Goal: Information Seeking & Learning: Learn about a topic

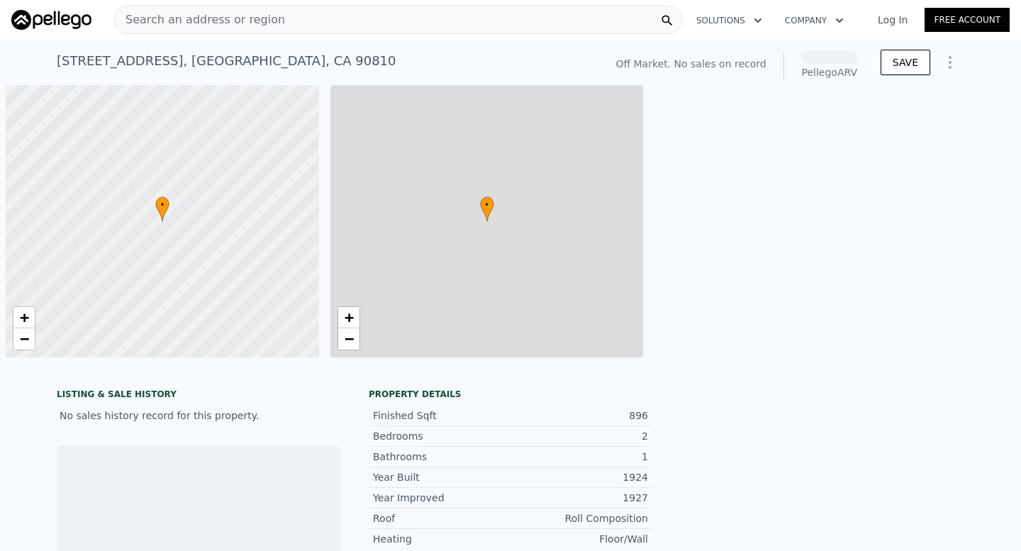
scroll to position [0, 6]
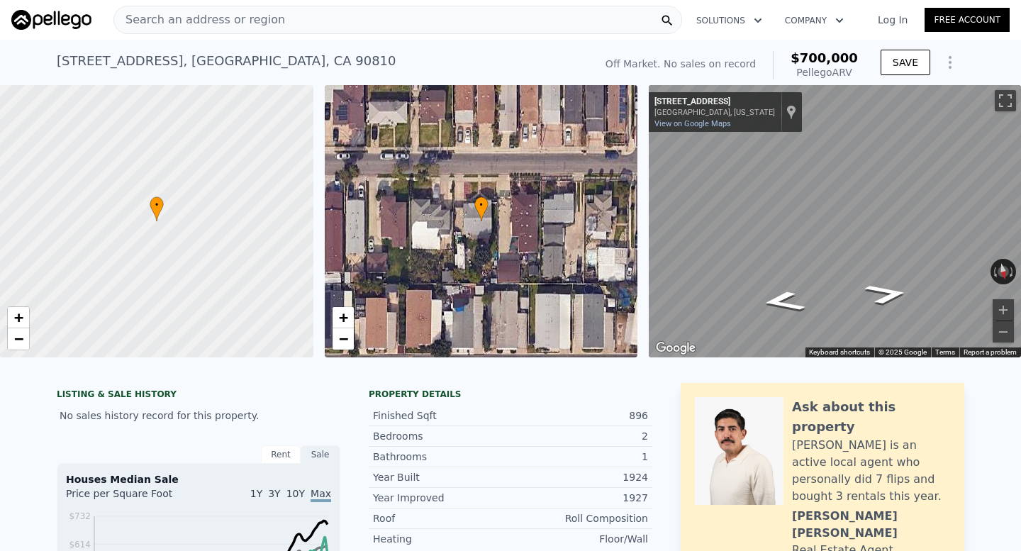
click at [829, 60] on span "$700,000" at bounding box center [823, 57] width 67 height 15
click at [787, 284] on div "Map" at bounding box center [835, 221] width 372 height 272
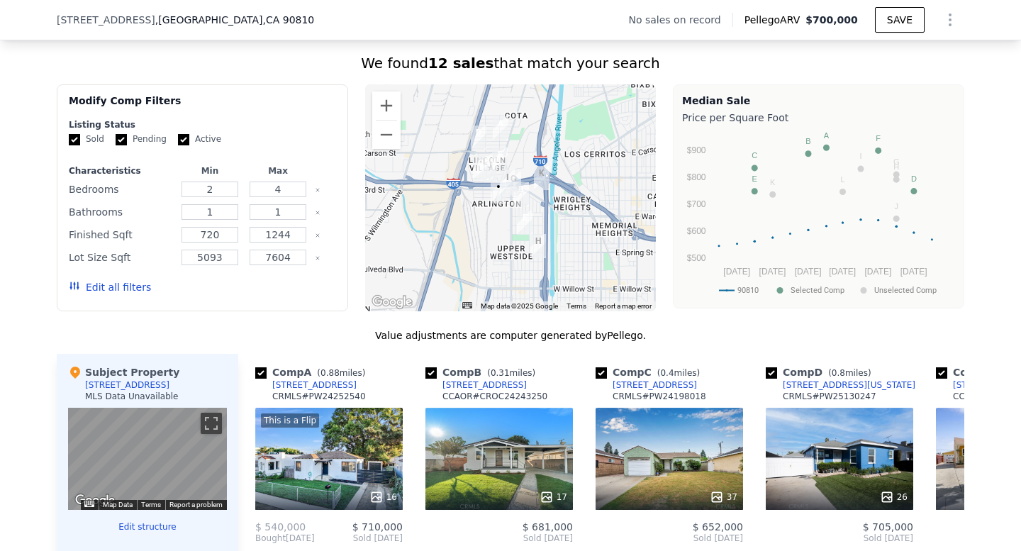
scroll to position [1063, 0]
click at [495, 218] on div at bounding box center [510, 197] width 291 height 227
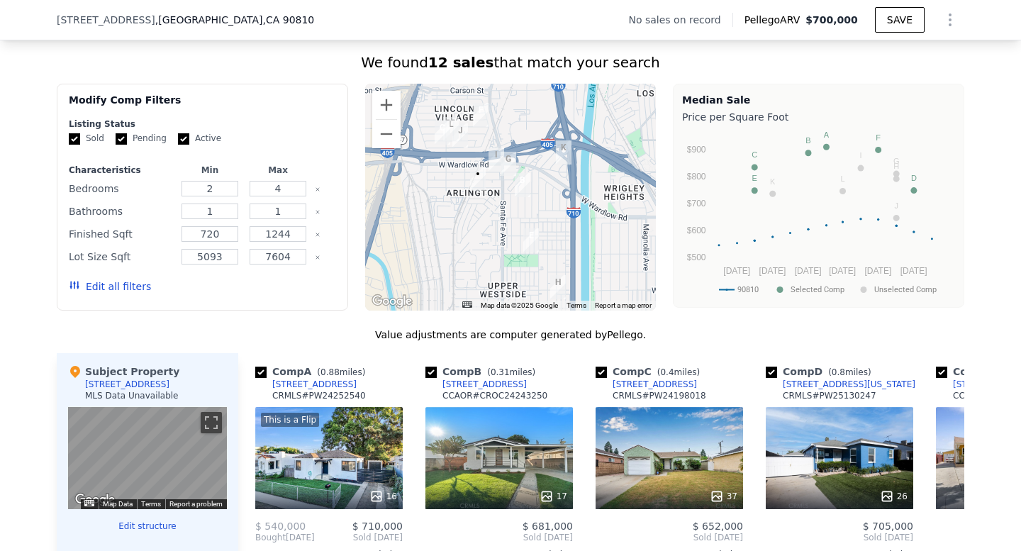
drag, startPoint x: 490, startPoint y: 215, endPoint x: 466, endPoint y: 220, distance: 24.8
click at [466, 220] on div at bounding box center [510, 197] width 291 height 227
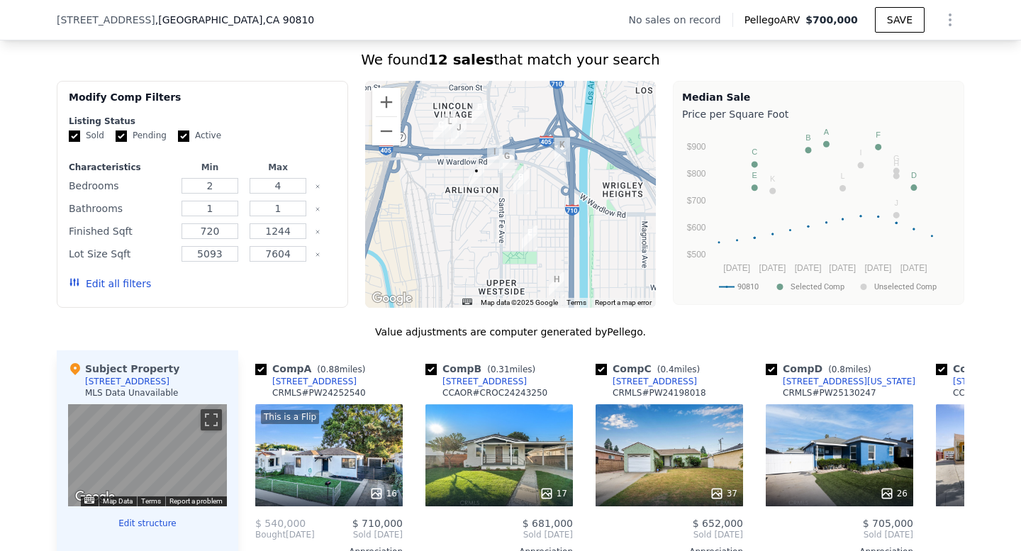
scroll to position [1065, 0]
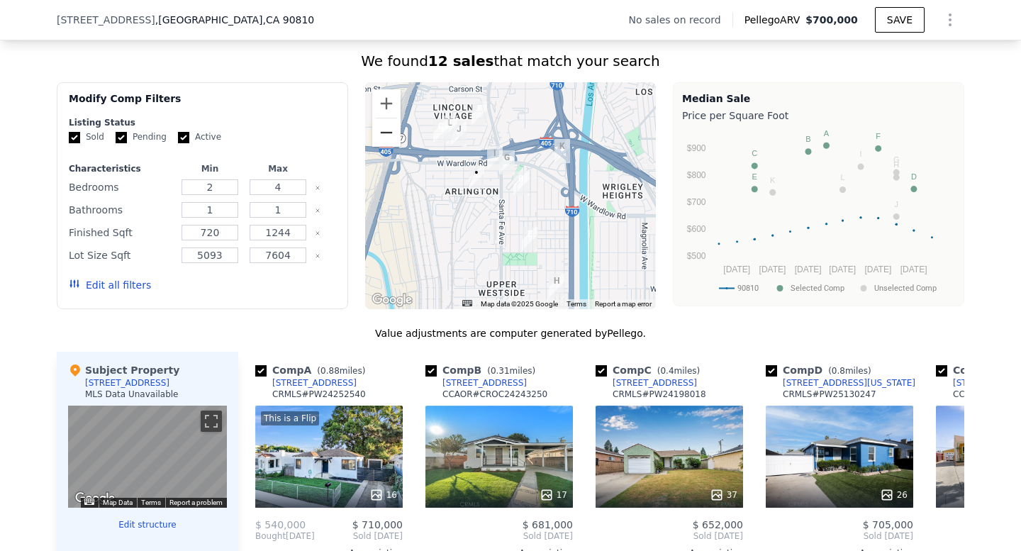
click at [387, 139] on button "Zoom out" at bounding box center [386, 132] width 28 height 28
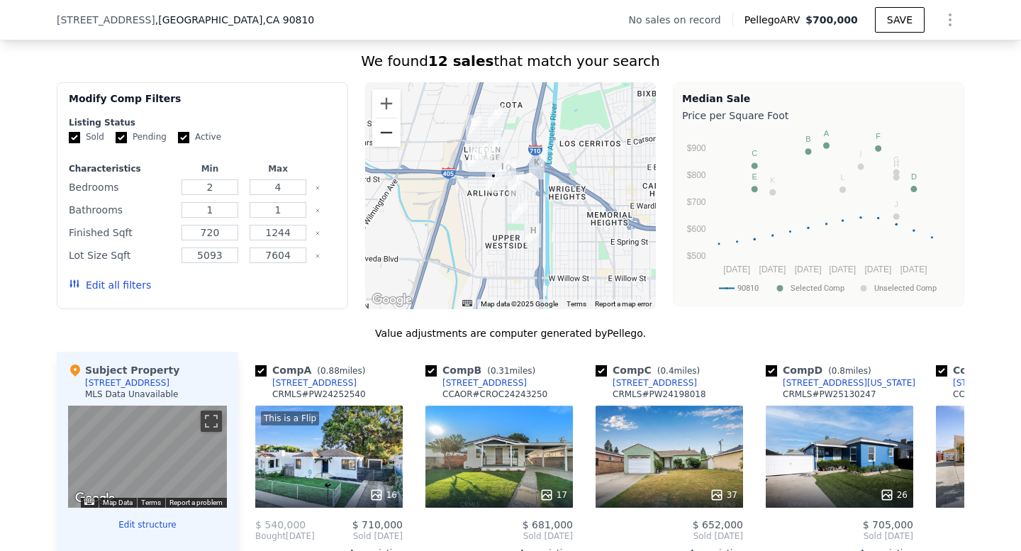
click at [387, 139] on button "Zoom out" at bounding box center [386, 132] width 28 height 28
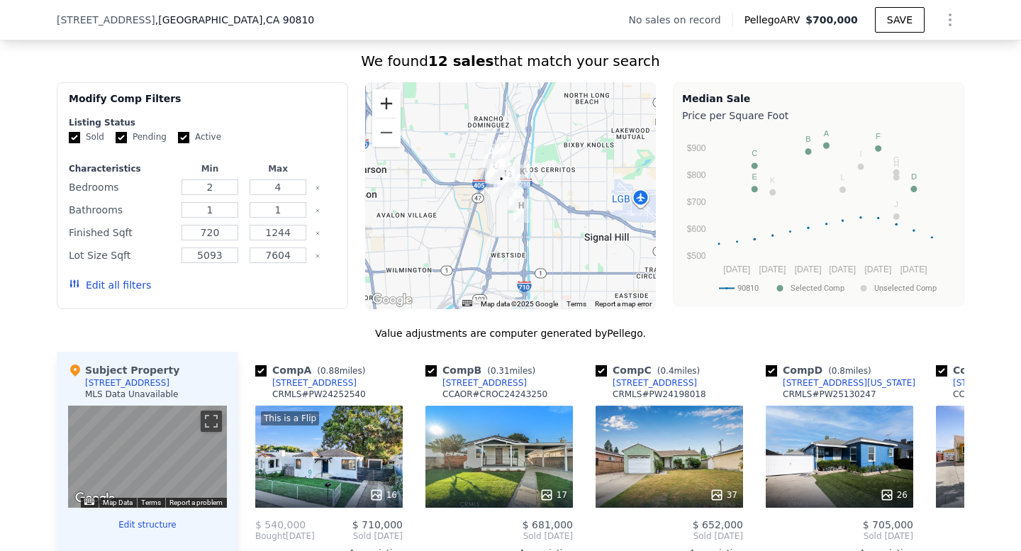
click at [389, 105] on button "Zoom in" at bounding box center [386, 103] width 28 height 28
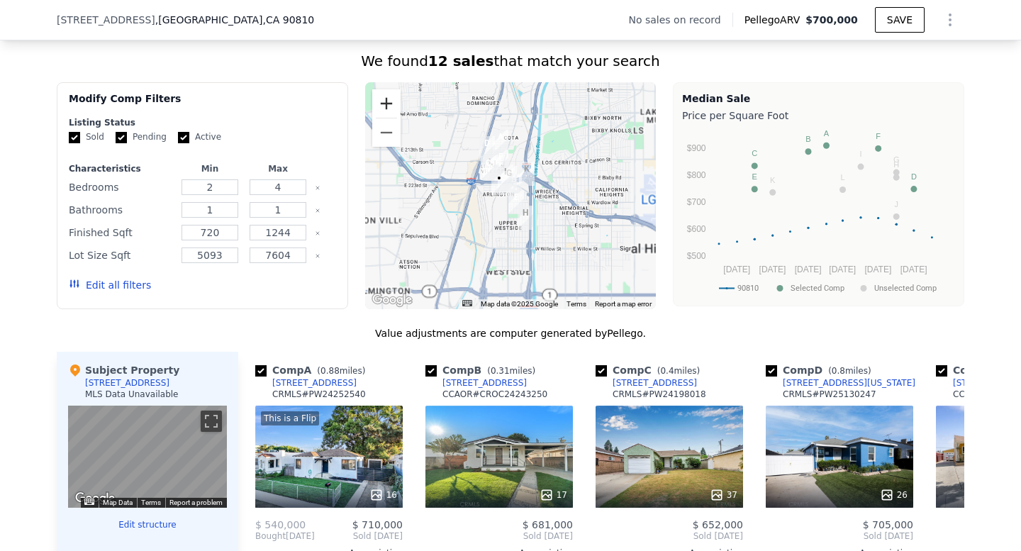
click at [389, 105] on button "Zoom in" at bounding box center [386, 103] width 28 height 28
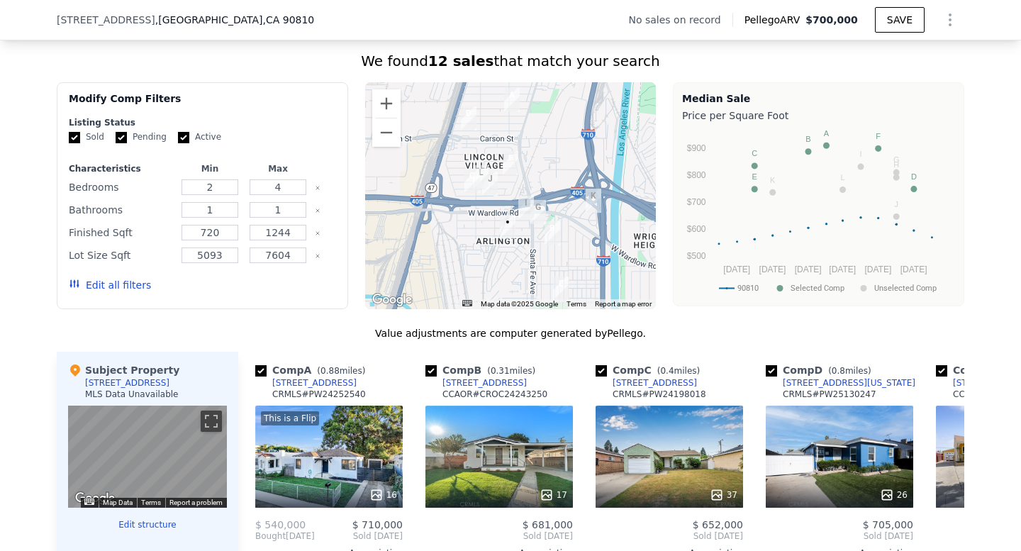
drag, startPoint x: 428, startPoint y: 211, endPoint x: 459, endPoint y: 262, distance: 60.4
click at [459, 262] on div at bounding box center [510, 195] width 291 height 227
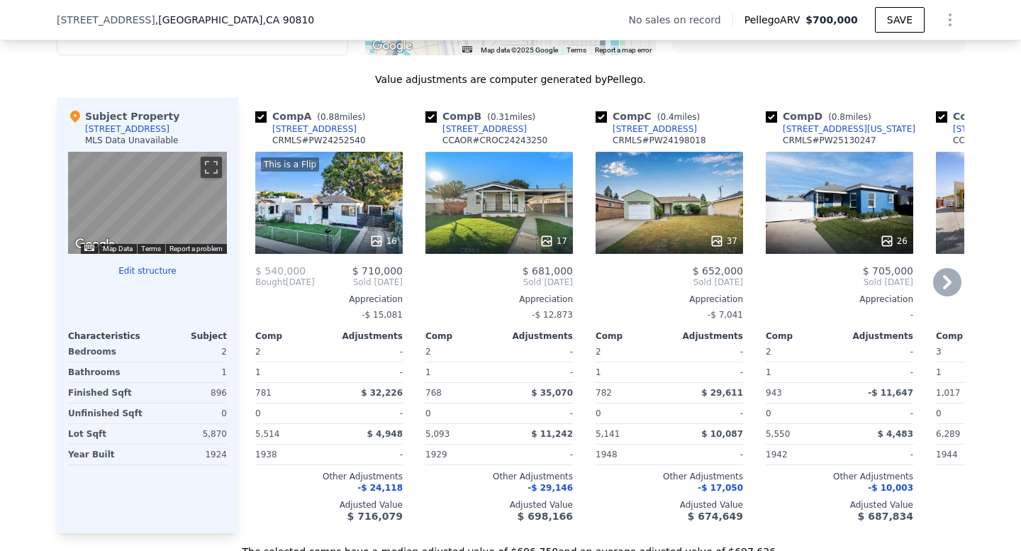
scroll to position [1320, 0]
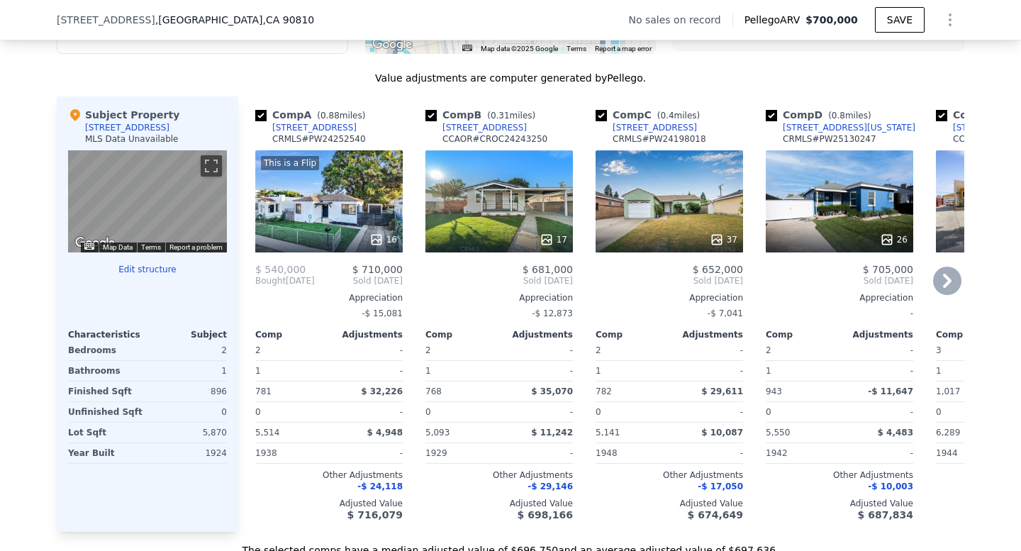
click at [519, 208] on div "17" at bounding box center [498, 201] width 147 height 102
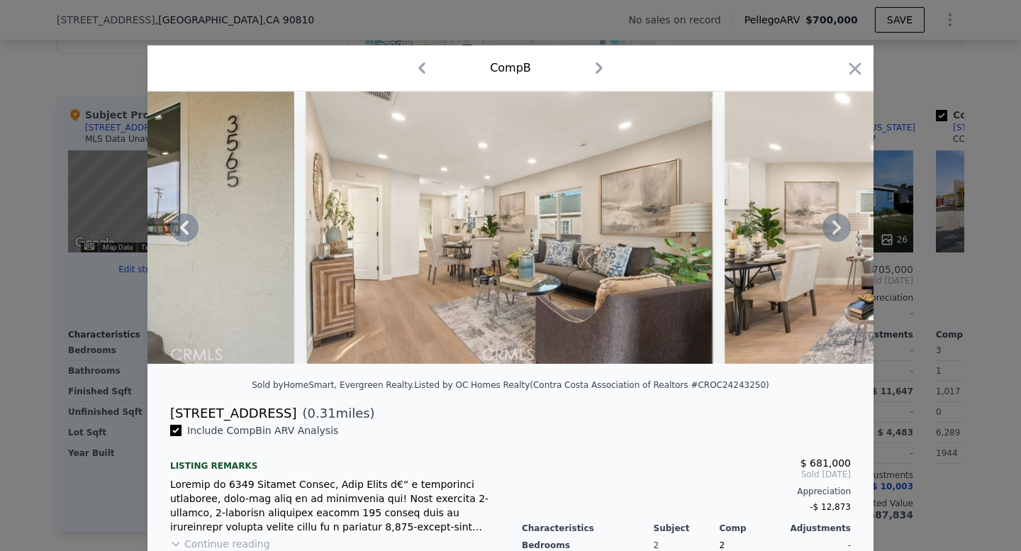
scroll to position [0, 1336]
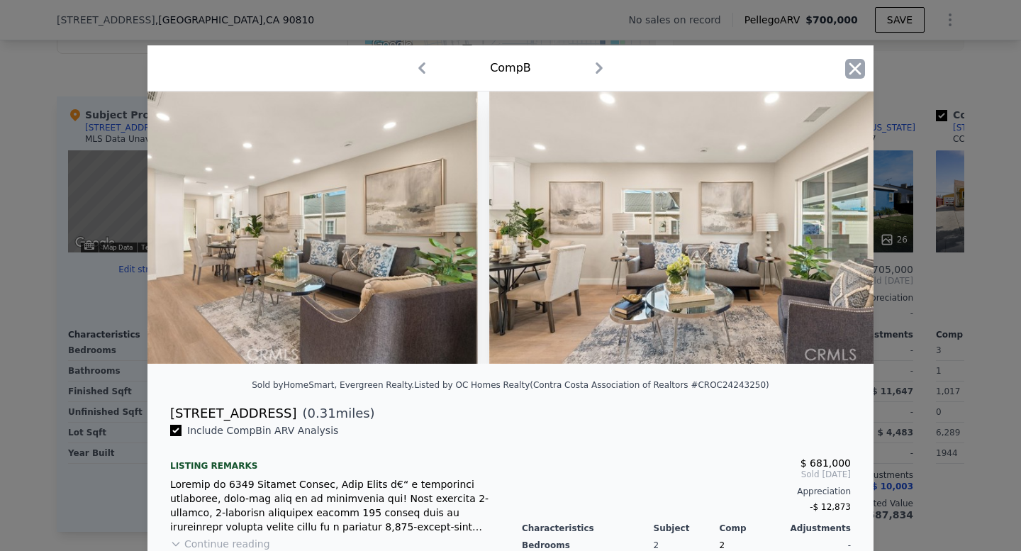
click at [854, 63] on icon "button" at bounding box center [855, 69] width 20 height 20
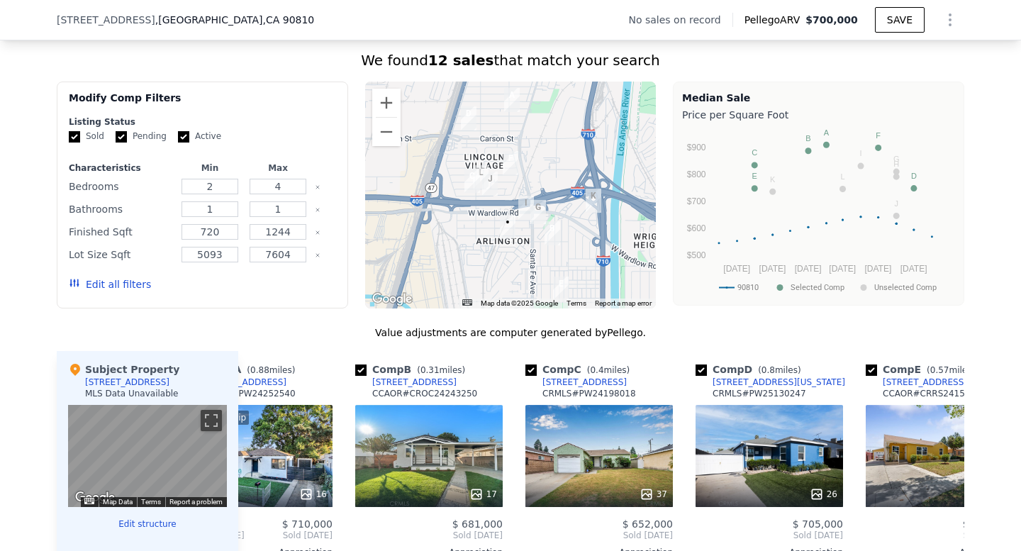
scroll to position [1063, 0]
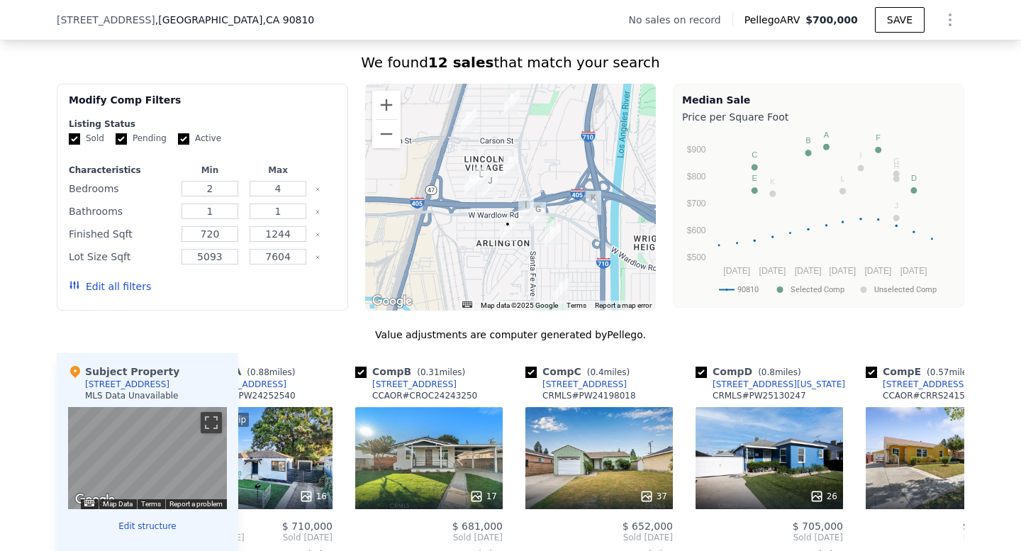
click at [514, 228] on img "1924 W Arlington St" at bounding box center [508, 229] width 16 height 24
click at [540, 262] on div at bounding box center [510, 197] width 291 height 227
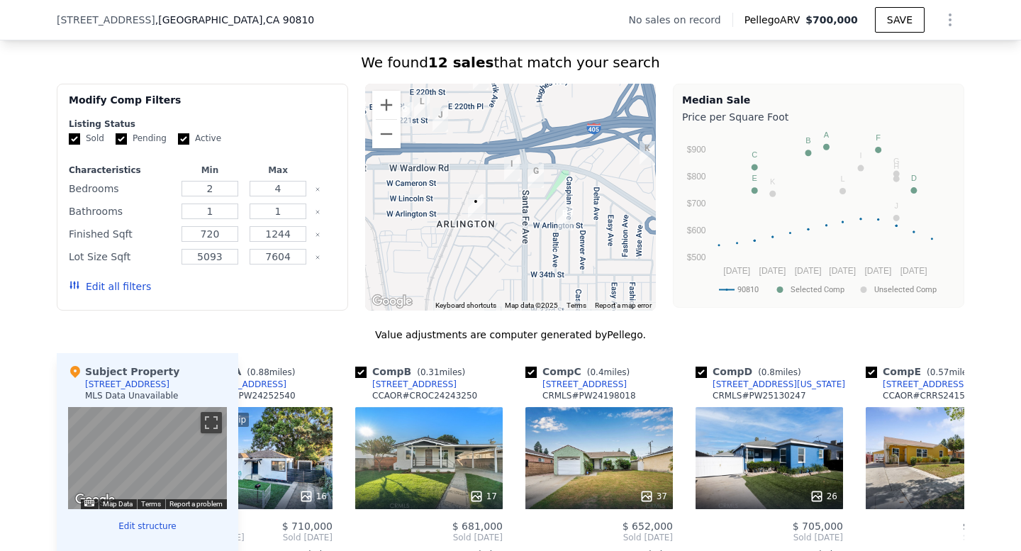
click at [520, 245] on div at bounding box center [510, 197] width 291 height 227
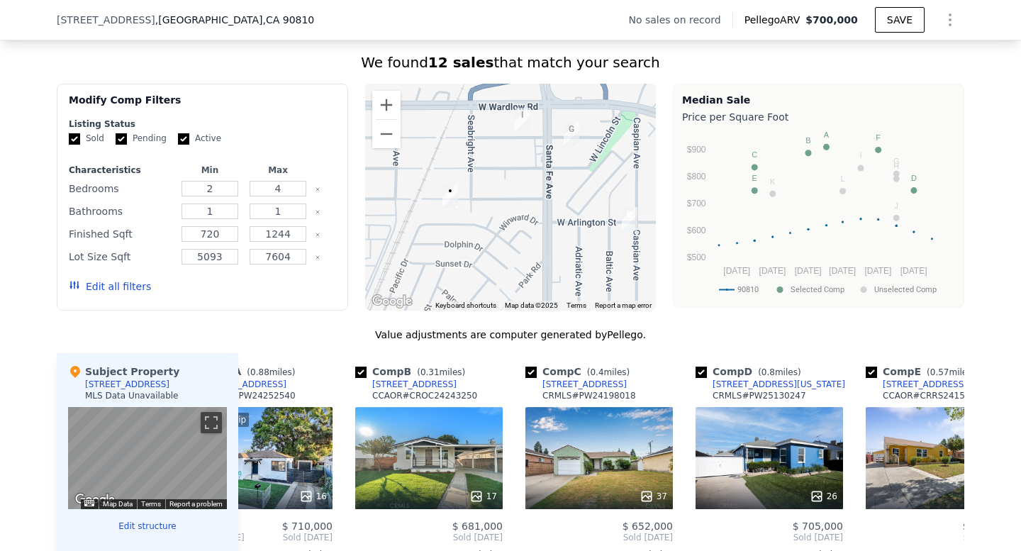
drag, startPoint x: 529, startPoint y: 255, endPoint x: 552, endPoint y: 275, distance: 30.1
click at [552, 275] on div at bounding box center [510, 197] width 291 height 227
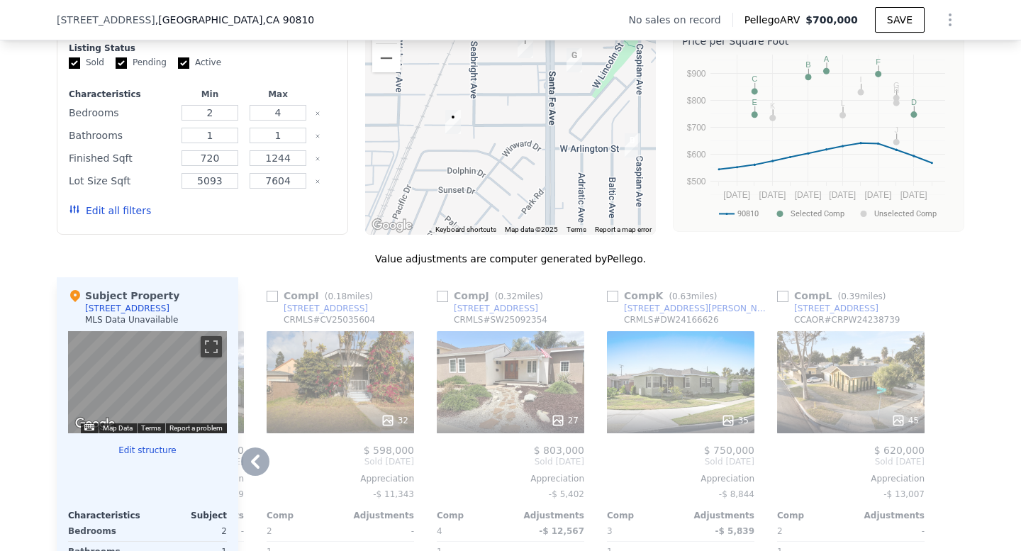
scroll to position [1162, 0]
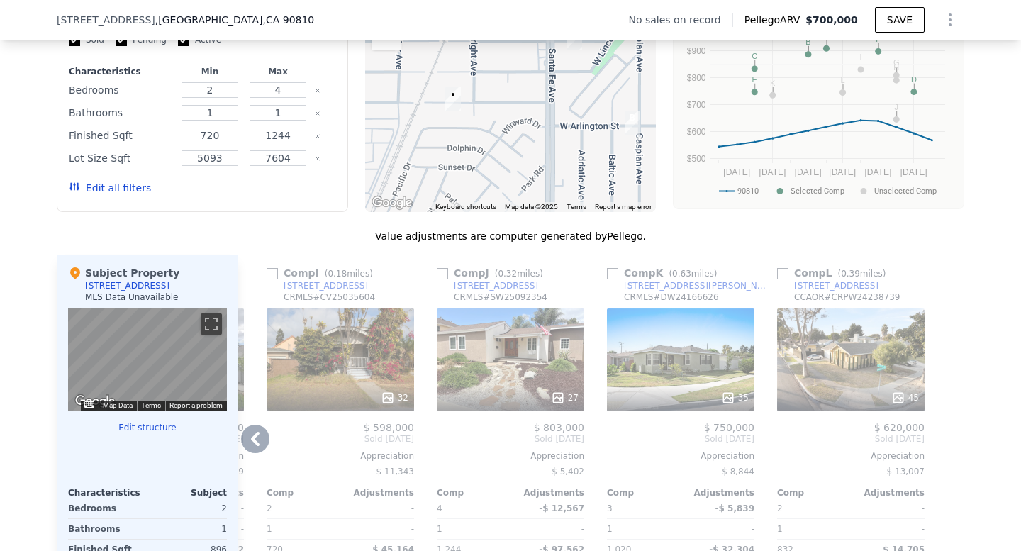
click at [335, 357] on div "32" at bounding box center [340, 359] width 147 height 102
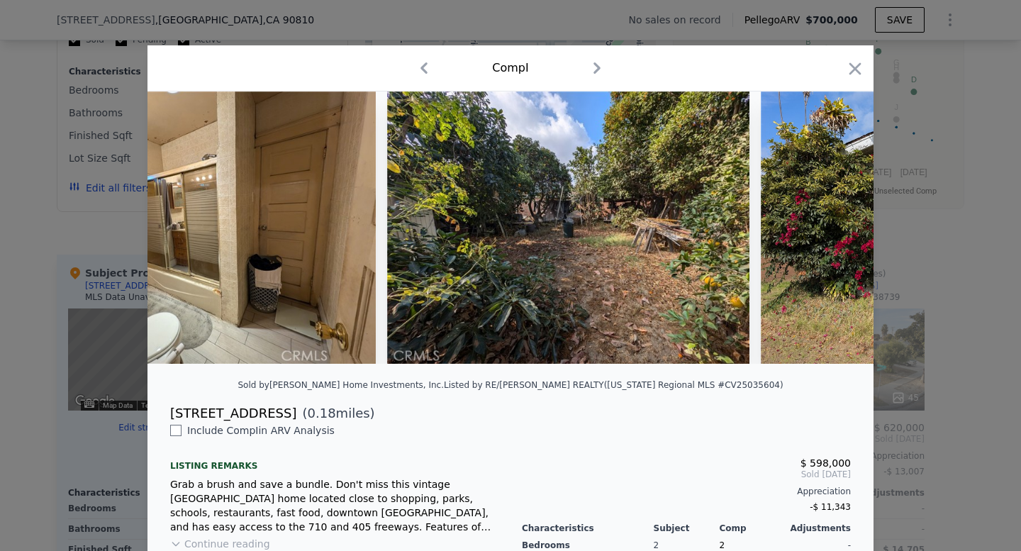
scroll to position [0, 1794]
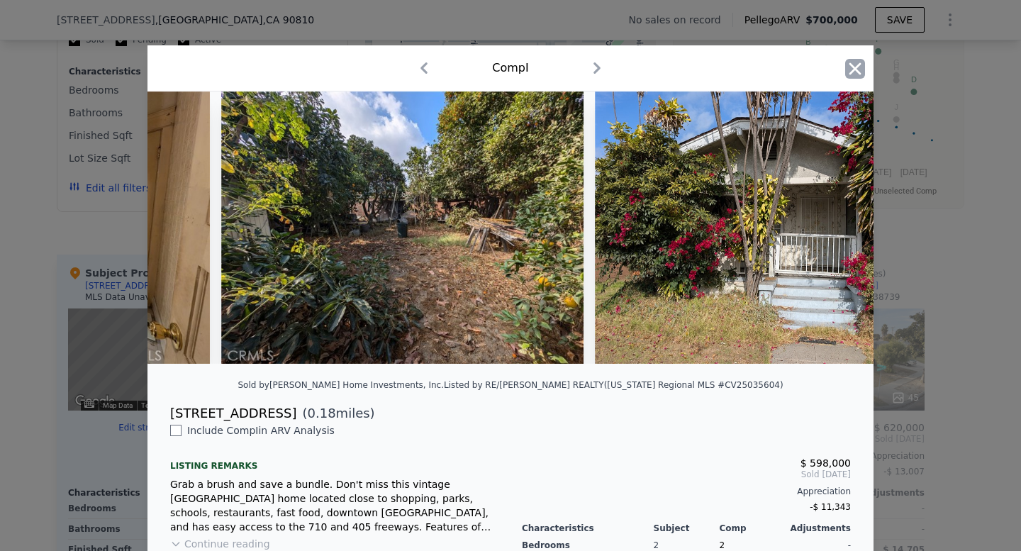
click at [854, 68] on icon "button" at bounding box center [855, 68] width 12 height 12
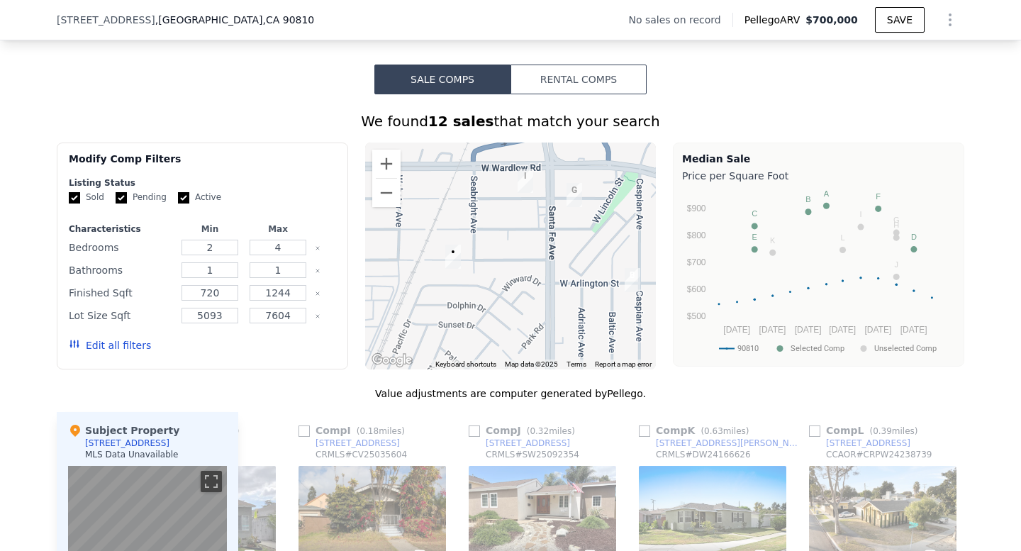
scroll to position [1010, 0]
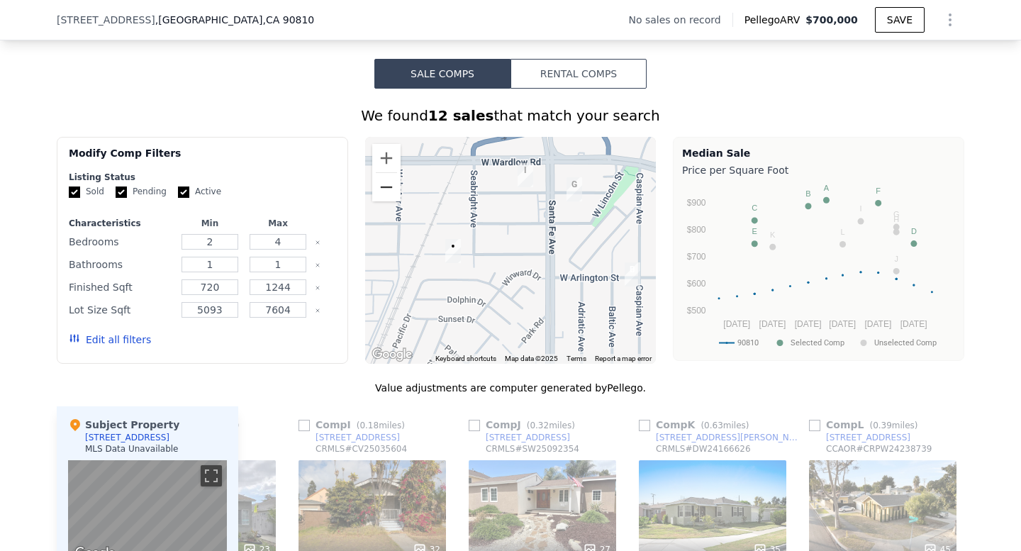
click at [381, 194] on button "Zoom out" at bounding box center [386, 187] width 28 height 28
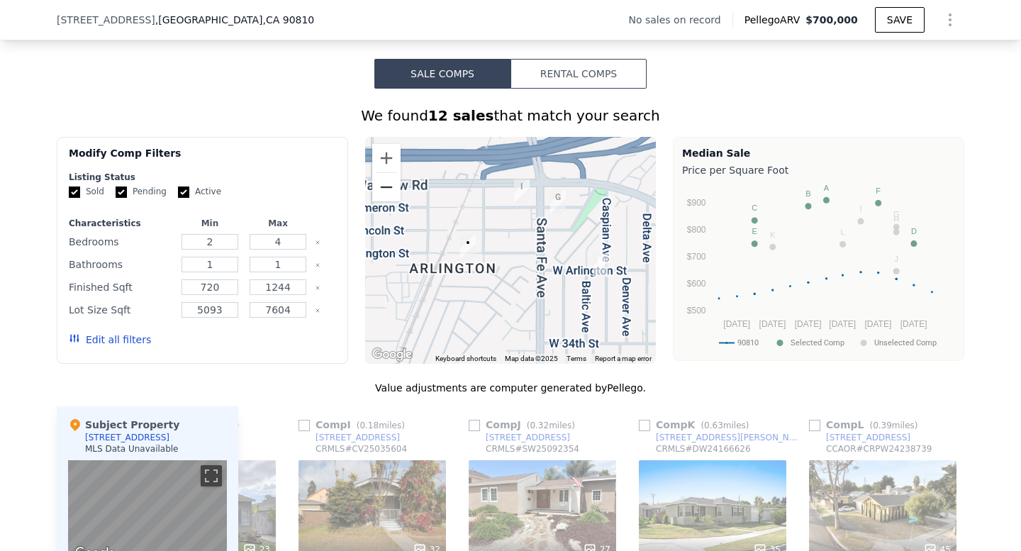
click at [381, 194] on button "Zoom out" at bounding box center [386, 187] width 28 height 28
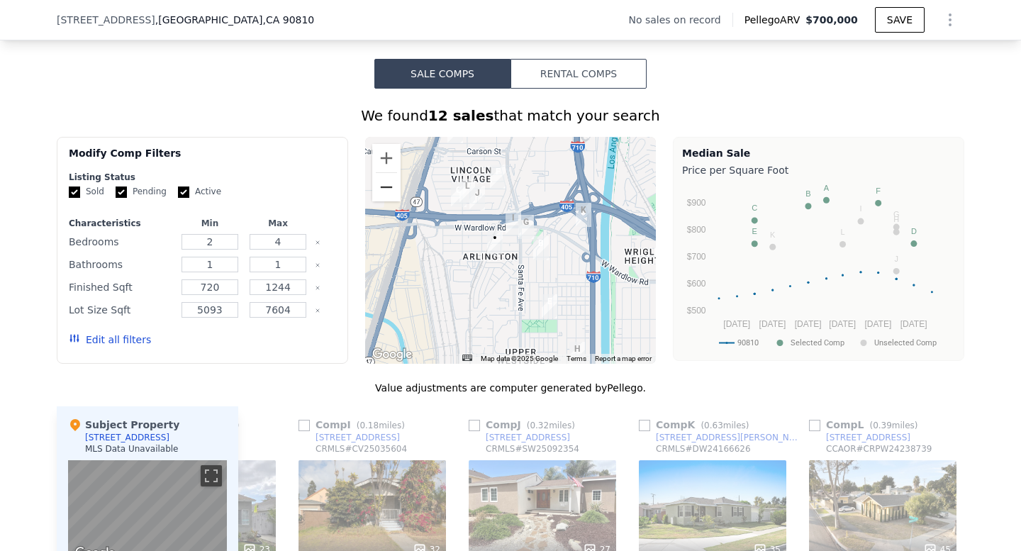
click at [381, 194] on button "Zoom out" at bounding box center [386, 187] width 28 height 28
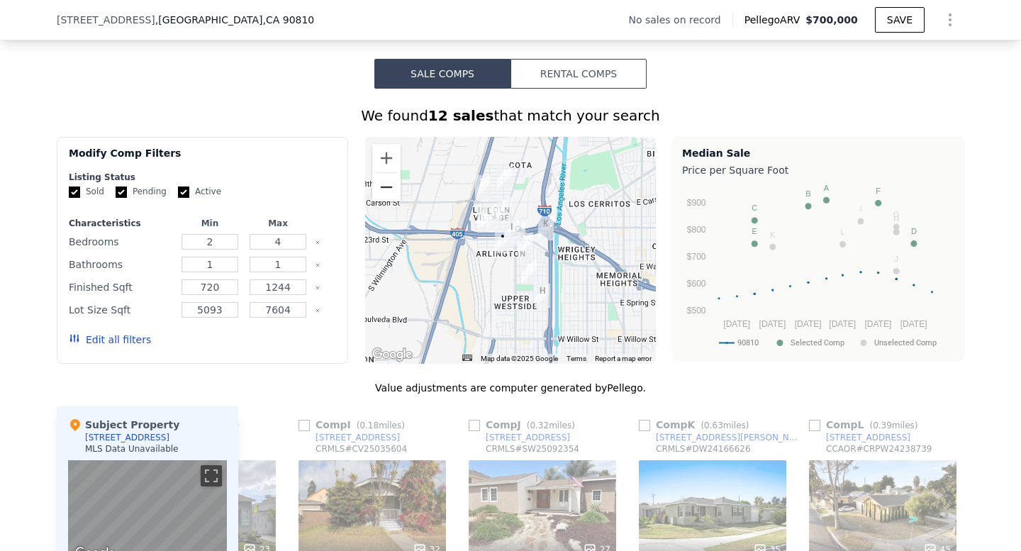
click at [381, 194] on button "Zoom out" at bounding box center [386, 187] width 28 height 28
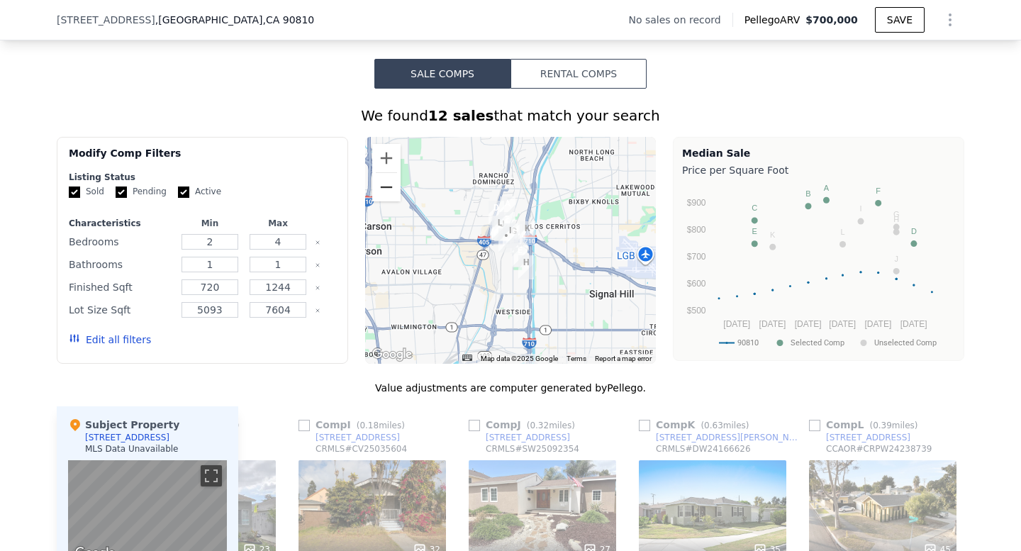
click at [381, 194] on button "Zoom out" at bounding box center [386, 187] width 28 height 28
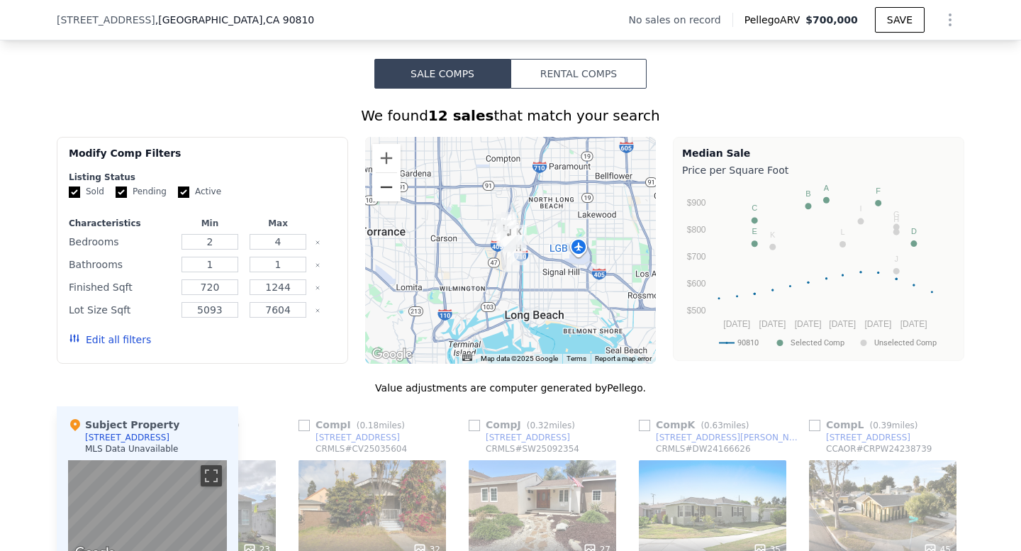
click at [381, 194] on button "Zoom out" at bounding box center [386, 187] width 28 height 28
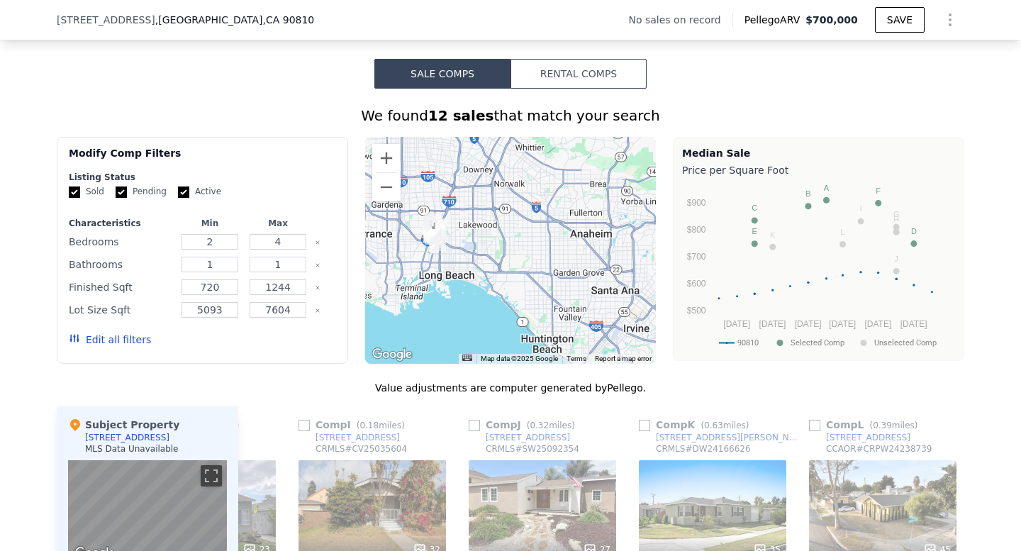
drag, startPoint x: 559, startPoint y: 281, endPoint x: 480, endPoint y: 273, distance: 79.1
click at [480, 273] on div at bounding box center [510, 250] width 291 height 227
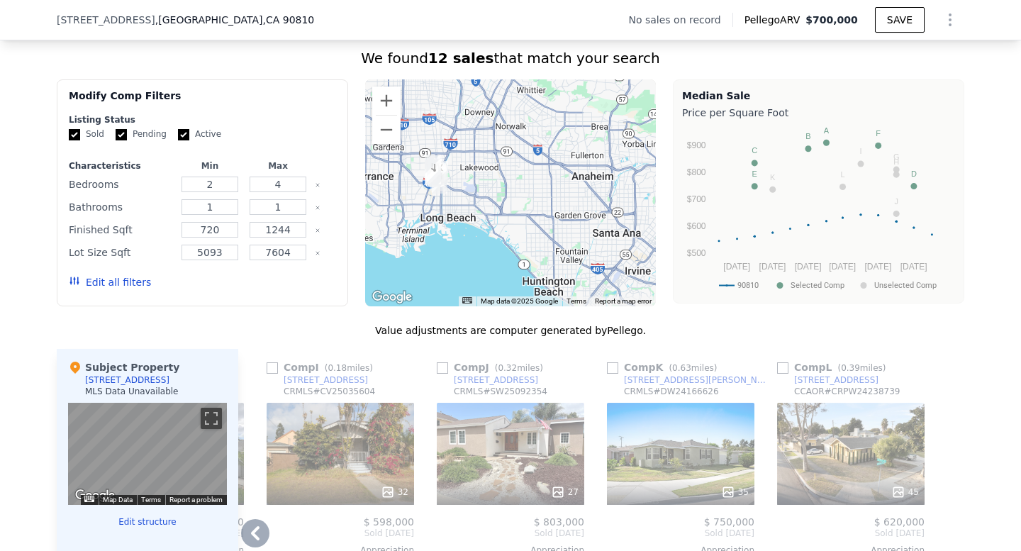
scroll to position [1062, 0]
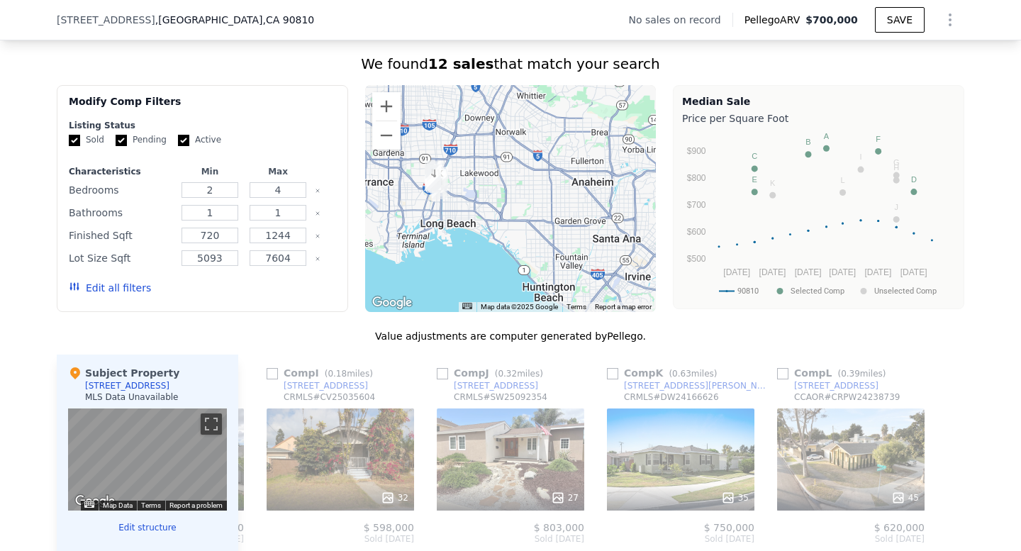
click at [466, 191] on div at bounding box center [510, 198] width 291 height 227
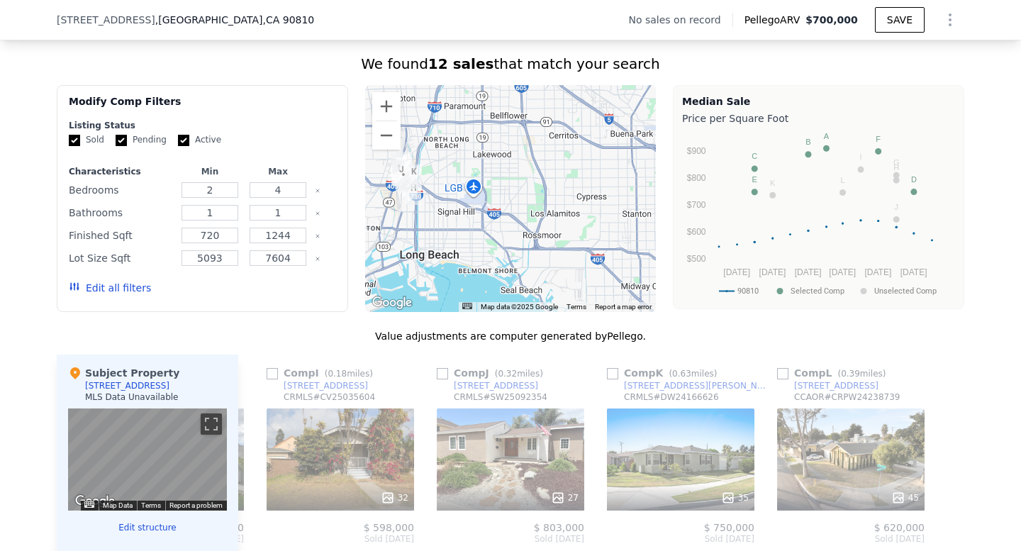
drag, startPoint x: 460, startPoint y: 188, endPoint x: 497, endPoint y: 188, distance: 36.9
click at [497, 188] on div at bounding box center [510, 198] width 291 height 227
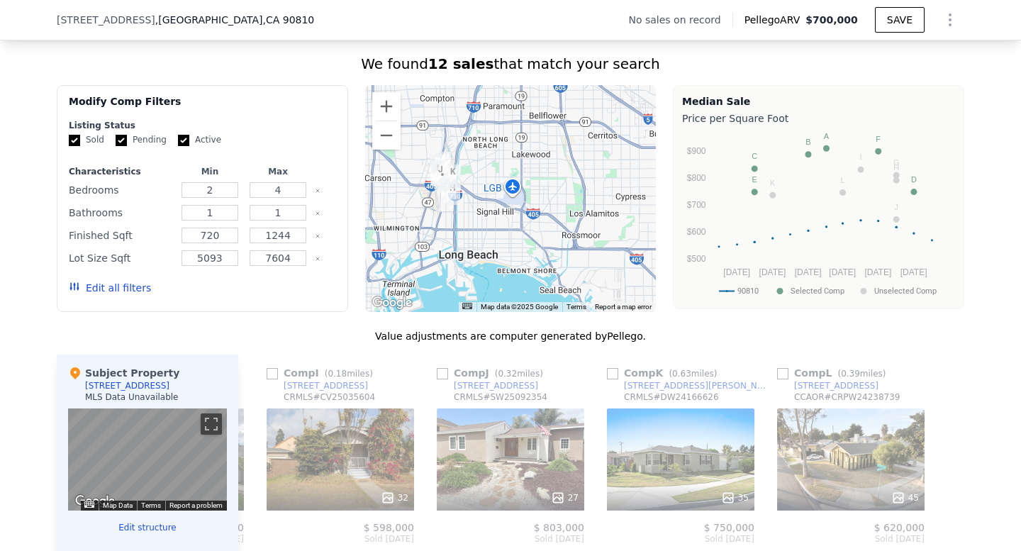
click at [497, 188] on div at bounding box center [510, 198] width 291 height 227
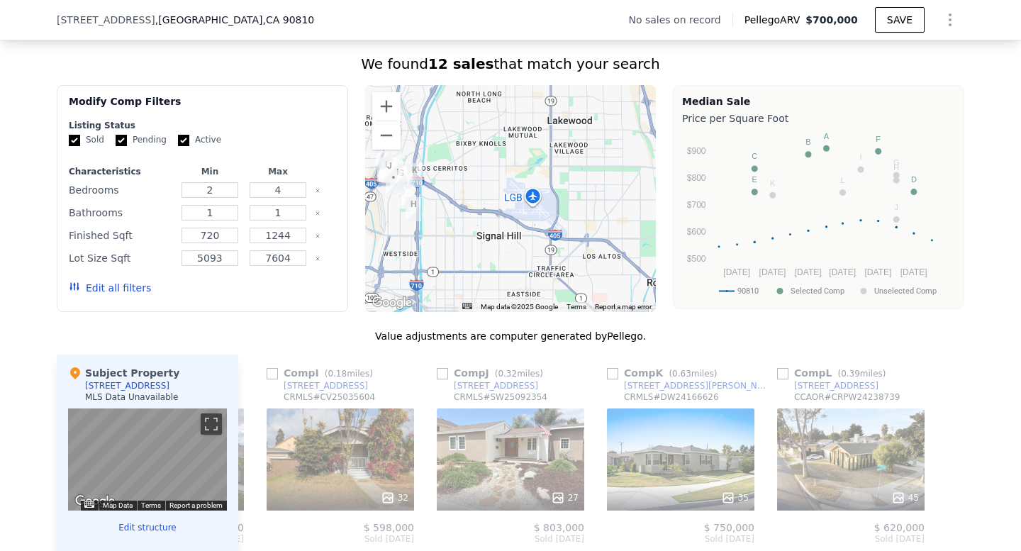
click at [497, 188] on div at bounding box center [510, 198] width 291 height 227
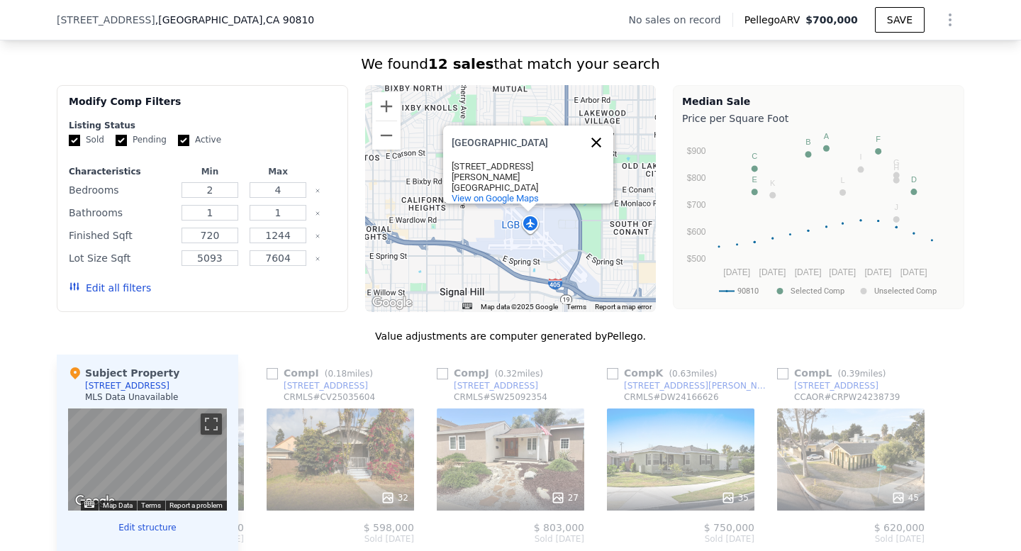
click at [589, 139] on button "Close" at bounding box center [596, 142] width 34 height 34
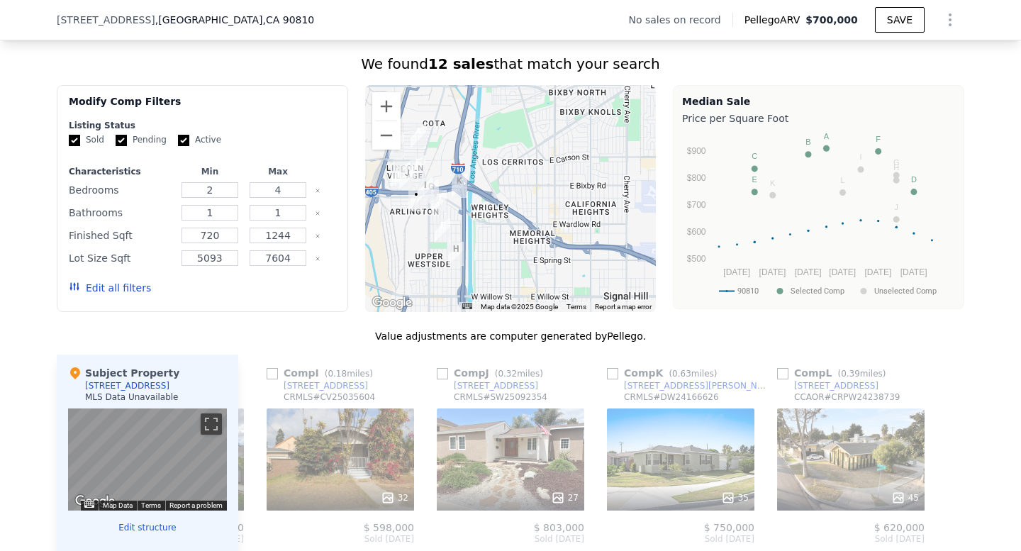
drag, startPoint x: 479, startPoint y: 162, endPoint x: 648, endPoint y: 167, distance: 169.5
click at [648, 167] on div at bounding box center [510, 198] width 291 height 227
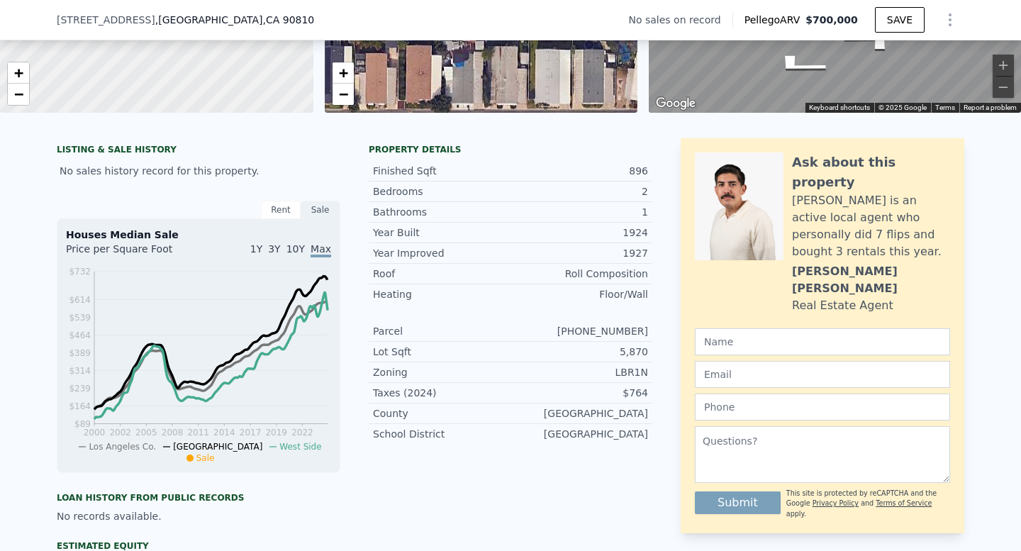
scroll to position [0, 0]
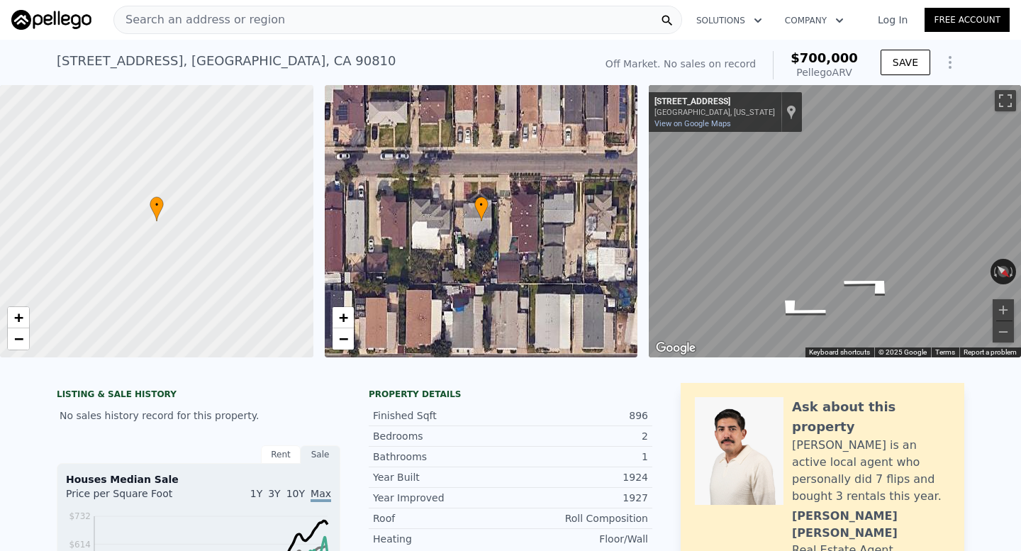
click at [222, 16] on span "Search an address or region" at bounding box center [199, 19] width 171 height 17
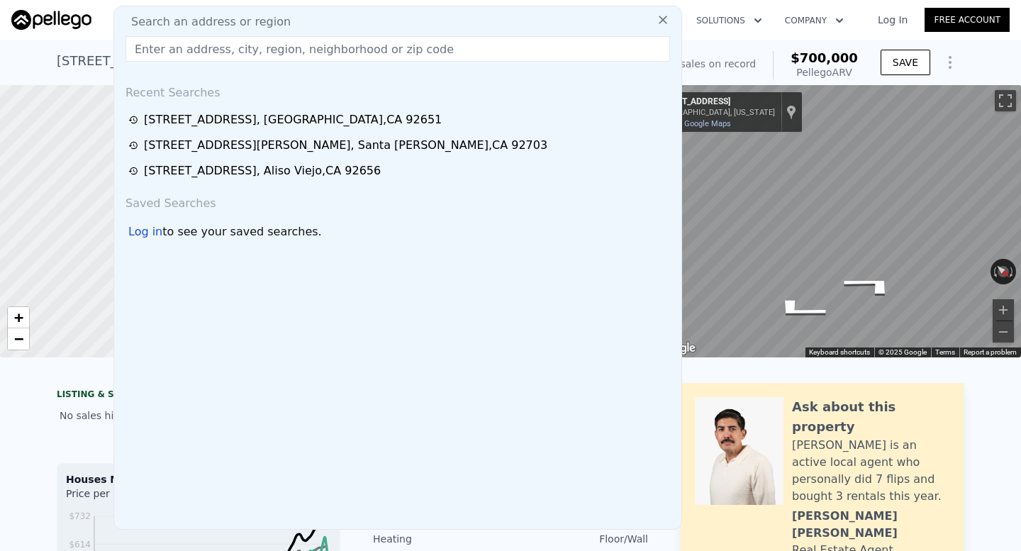
click at [434, 46] on input "text" at bounding box center [397, 49] width 544 height 26
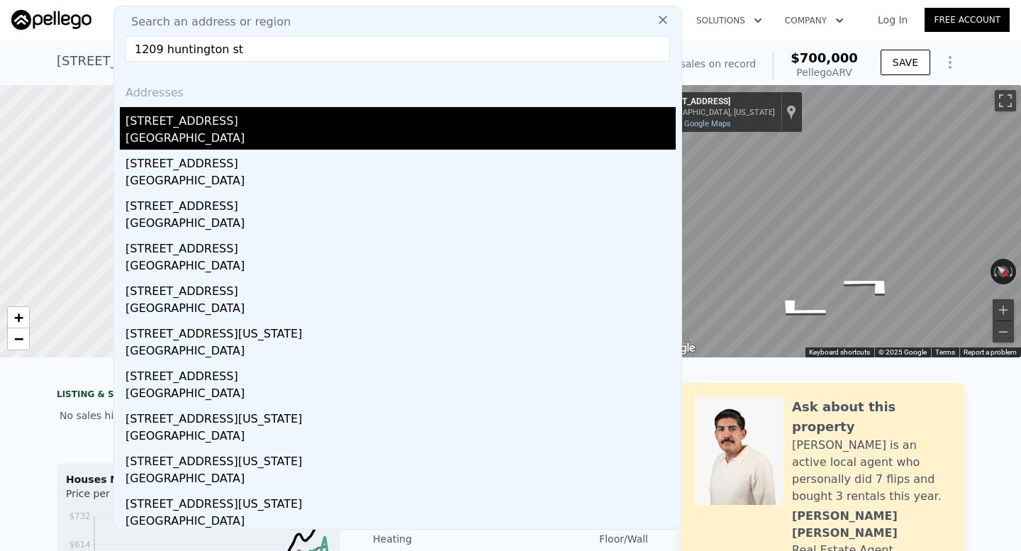
type input "1209 huntington st"
click at [400, 115] on div "[STREET_ADDRESS]" at bounding box center [400, 118] width 550 height 23
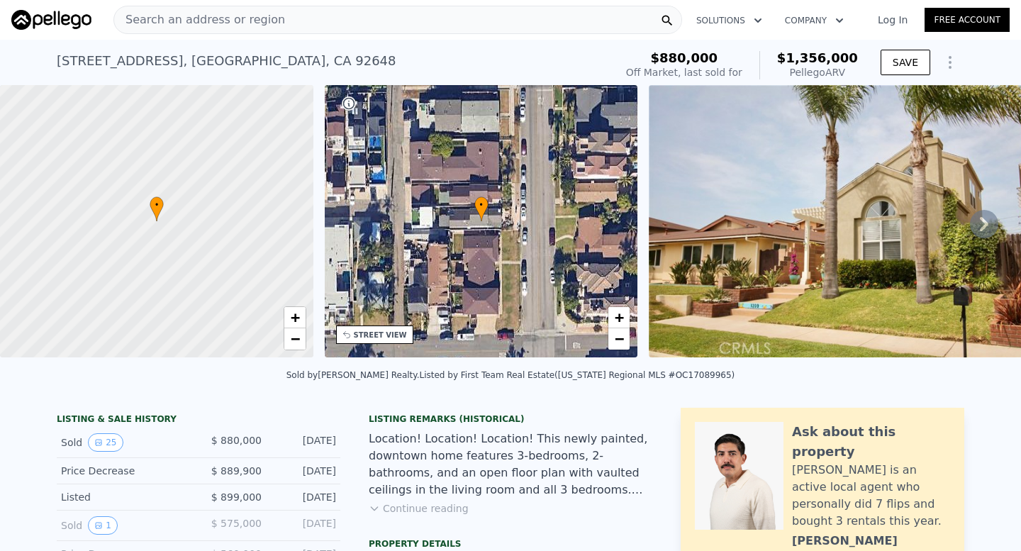
click at [341, 21] on div "Search an address or region" at bounding box center [397, 20] width 569 height 28
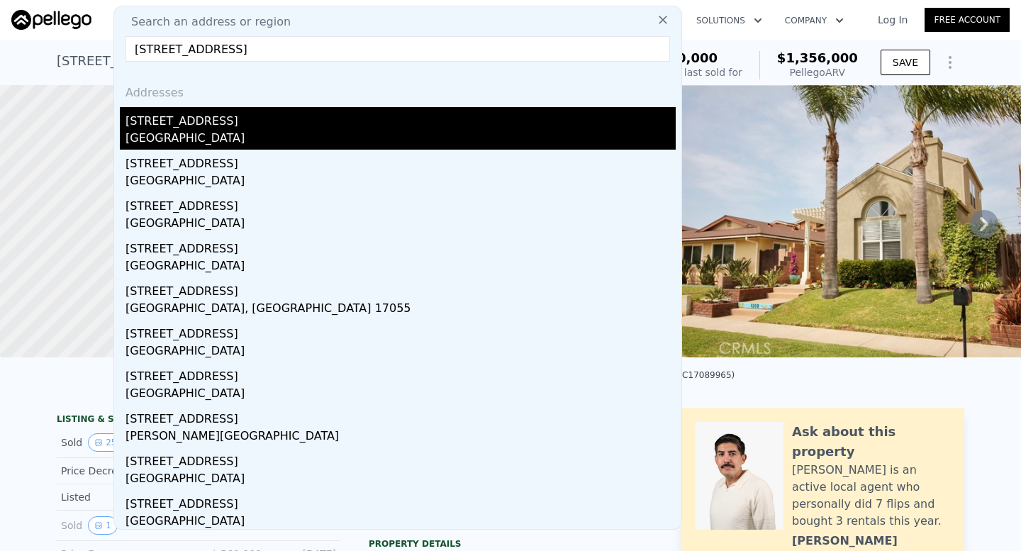
type input "[STREET_ADDRESS]"
click at [300, 121] on div "[STREET_ADDRESS]" at bounding box center [400, 118] width 550 height 23
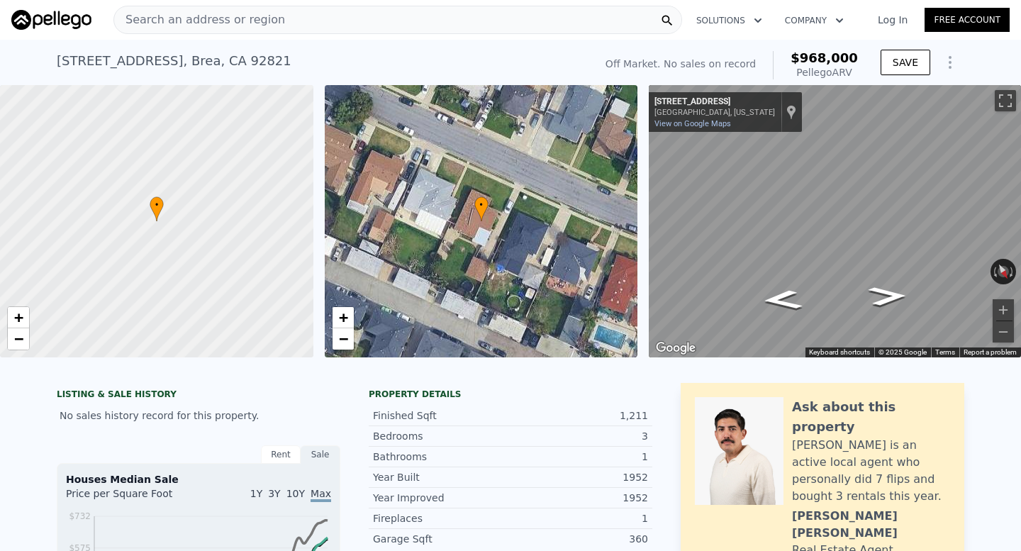
click at [240, 20] on span "Search an address or region" at bounding box center [199, 19] width 171 height 17
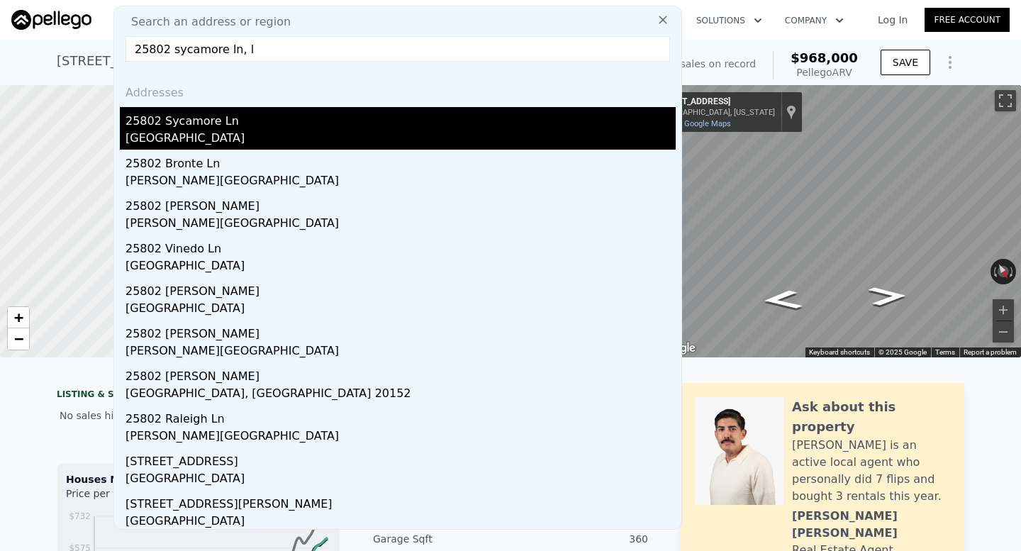
type input "25802 sycamore ln, l"
click at [224, 121] on div "25802 Sycamore Ln" at bounding box center [400, 118] width 550 height 23
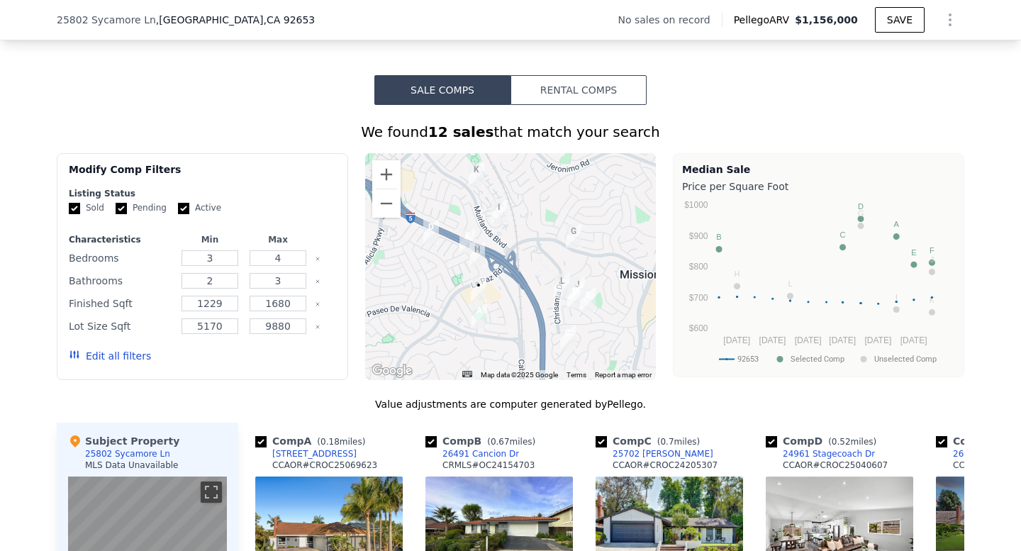
scroll to position [996, 0]
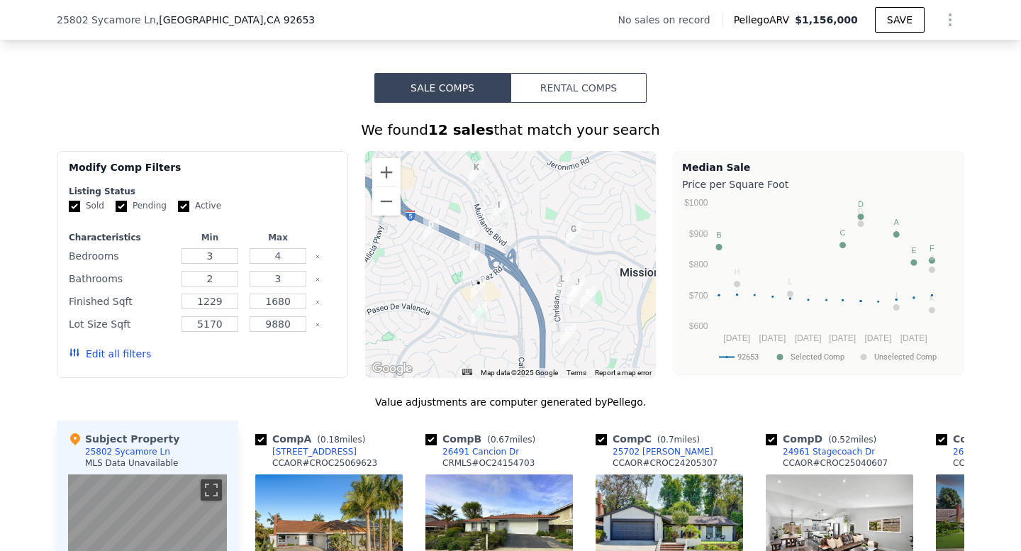
click at [492, 337] on div at bounding box center [510, 264] width 291 height 227
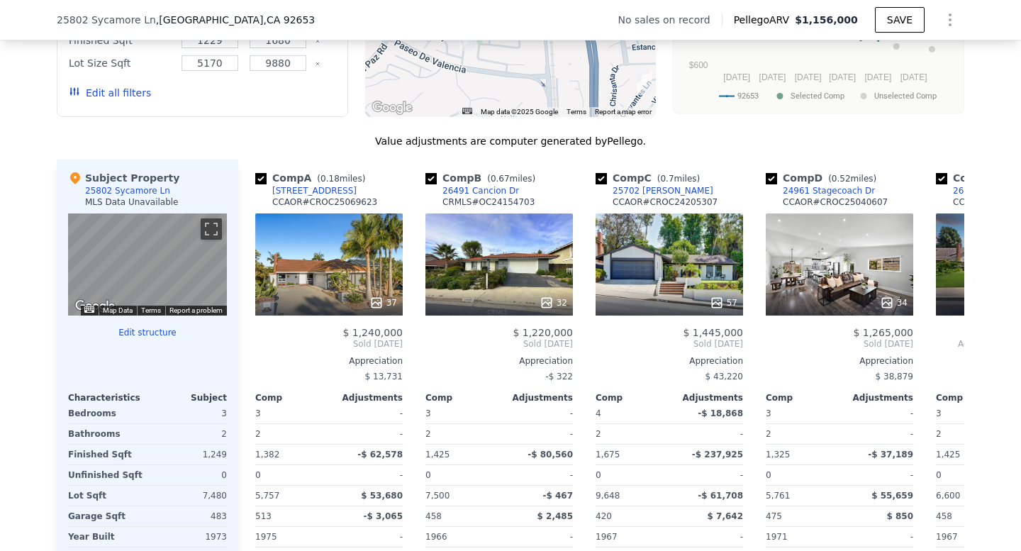
scroll to position [1256, 0]
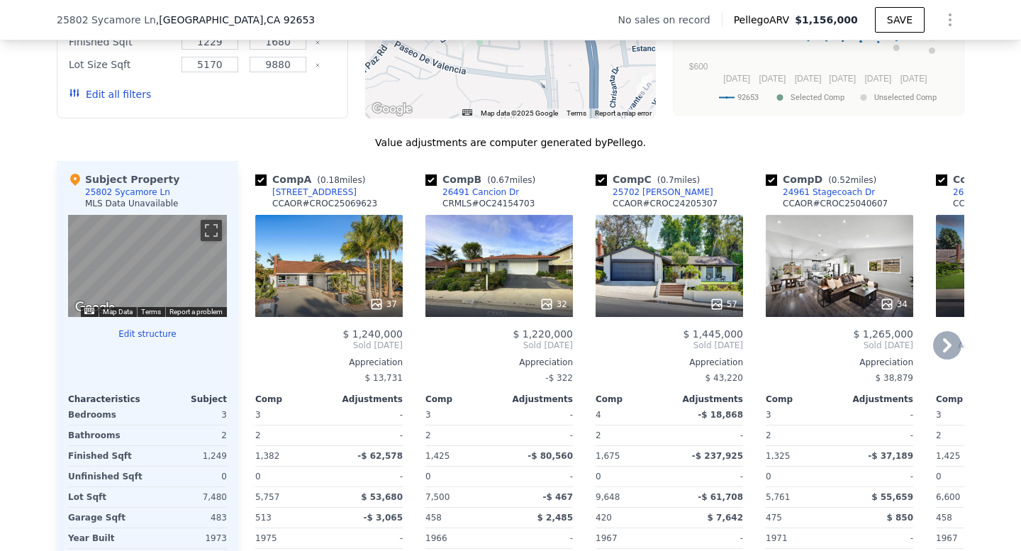
click at [520, 238] on div "32" at bounding box center [498, 266] width 147 height 102
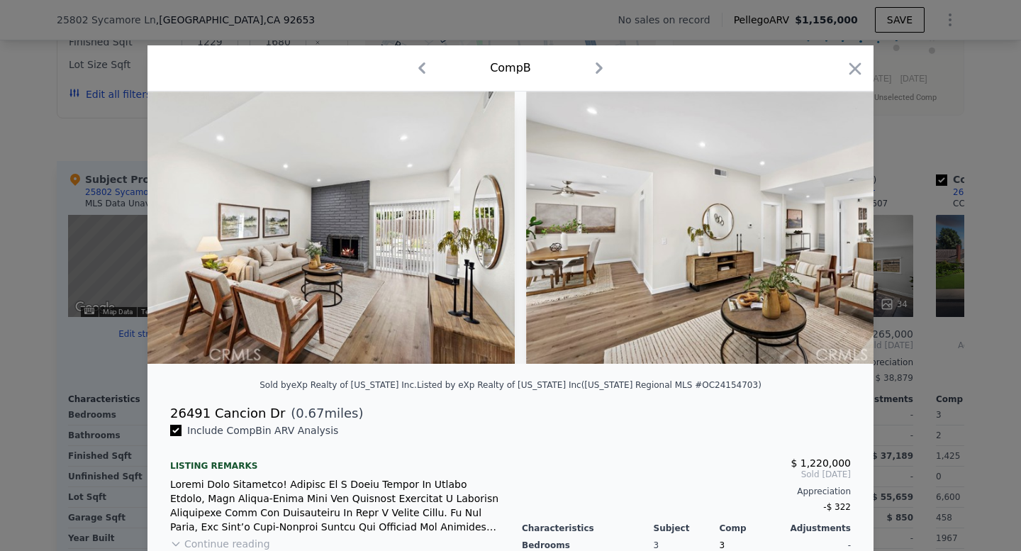
scroll to position [0, 4748]
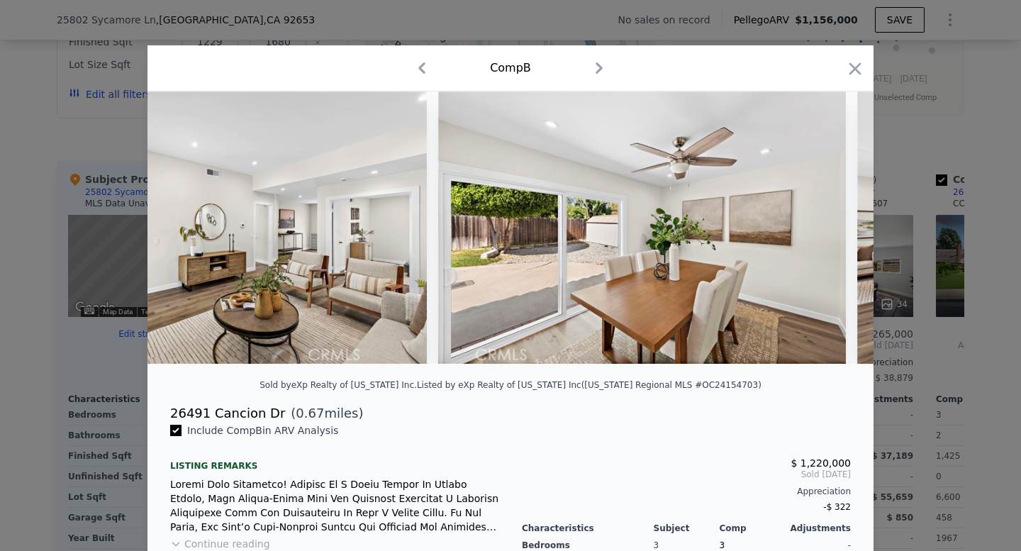
click at [938, 257] on div at bounding box center [510, 275] width 1021 height 551
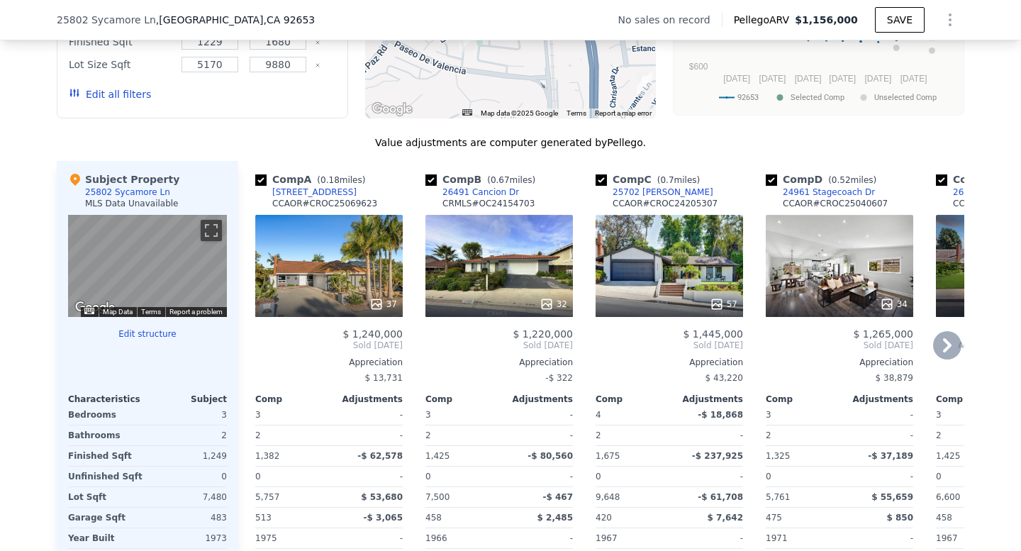
click at [334, 238] on div "37" at bounding box center [328, 266] width 147 height 102
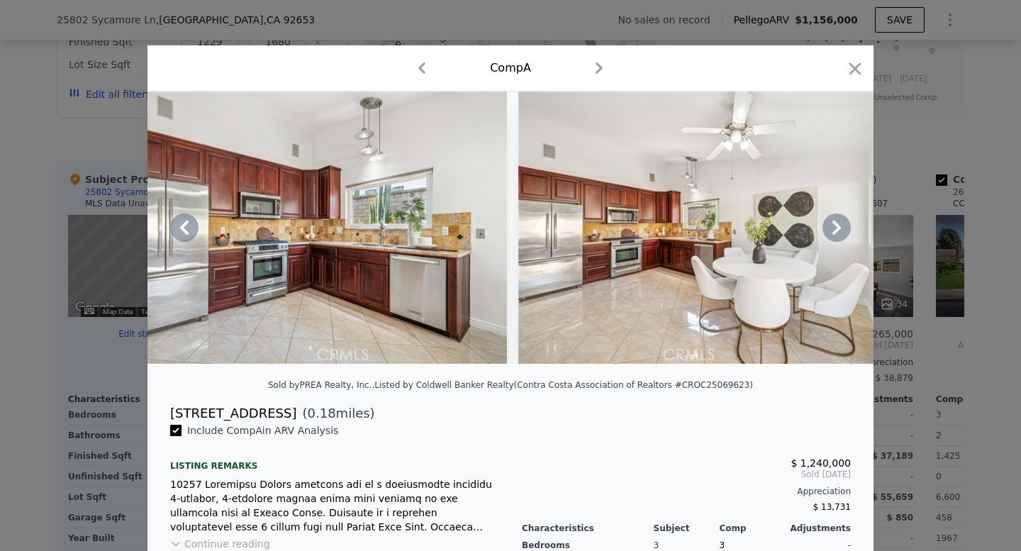
scroll to position [0, 4096]
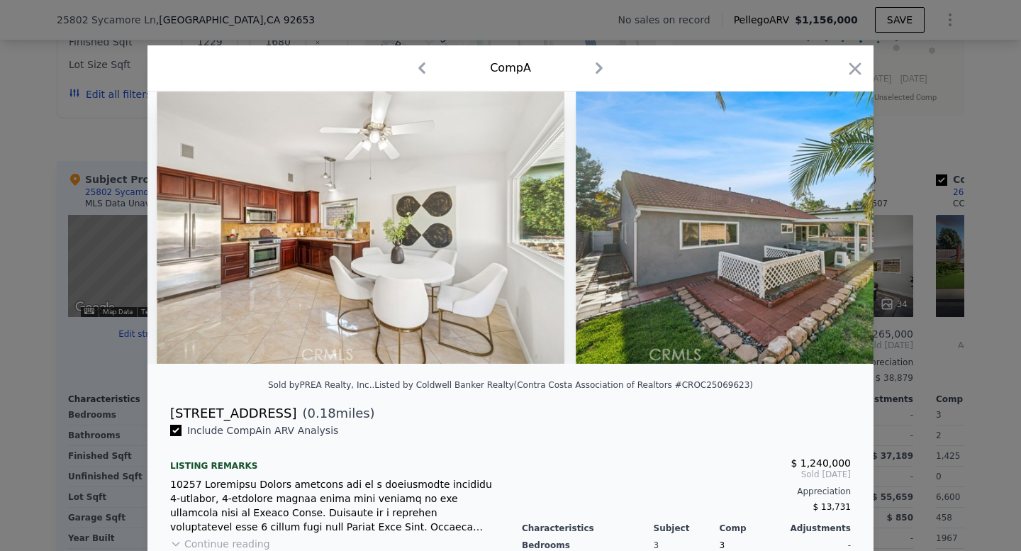
click at [910, 329] on div at bounding box center [510, 275] width 1021 height 551
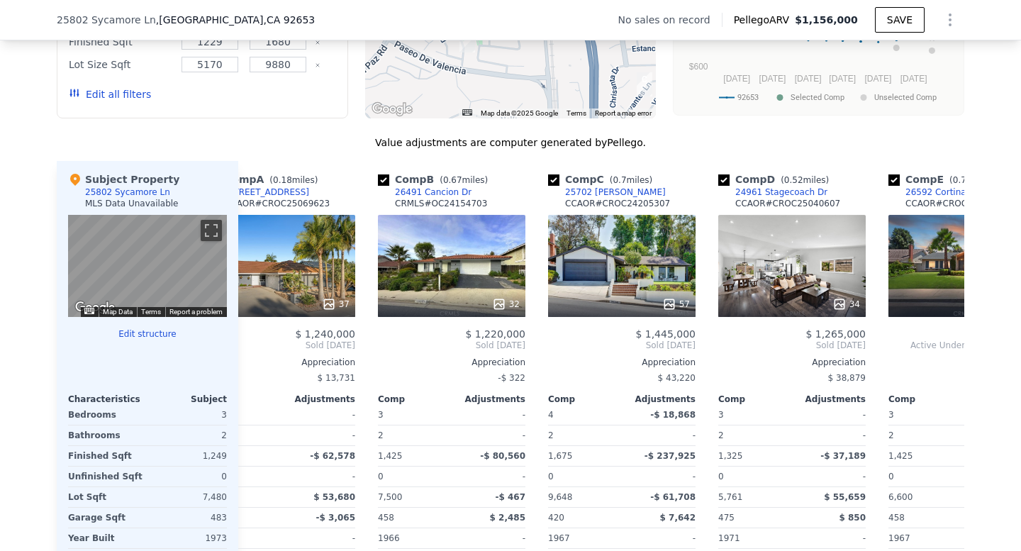
scroll to position [0, 54]
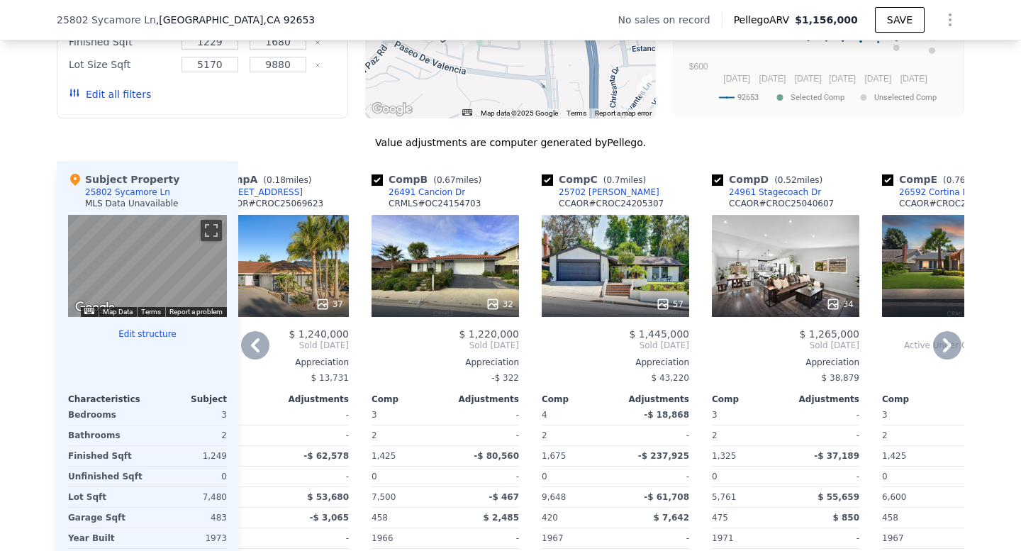
click at [615, 256] on div "57" at bounding box center [615, 266] width 147 height 102
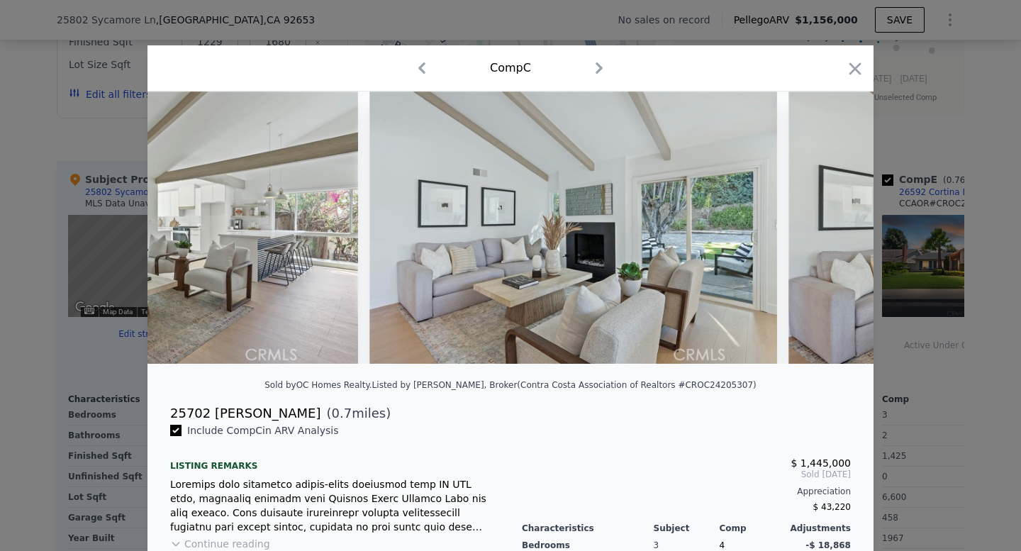
scroll to position [0, 3806]
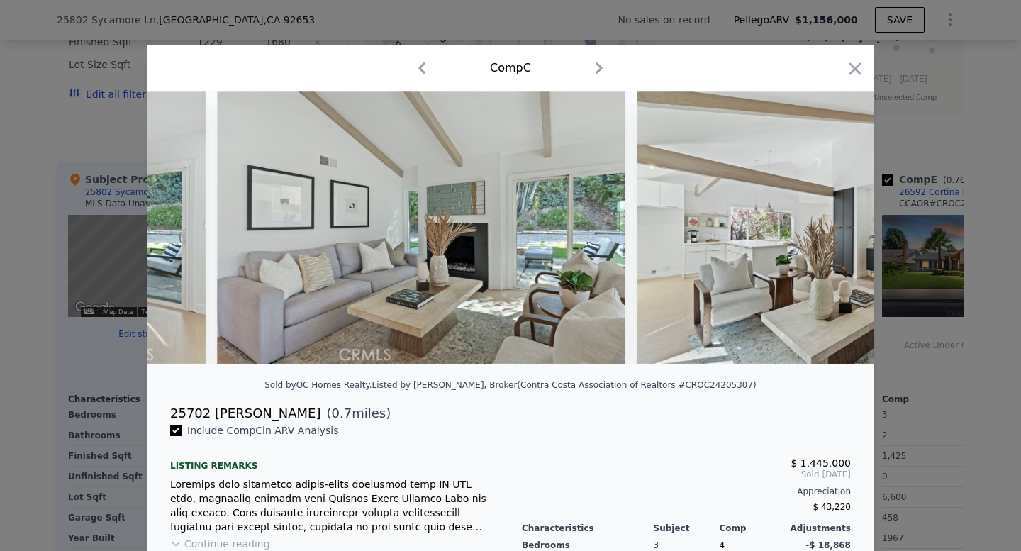
click at [941, 247] on div at bounding box center [510, 275] width 1021 height 551
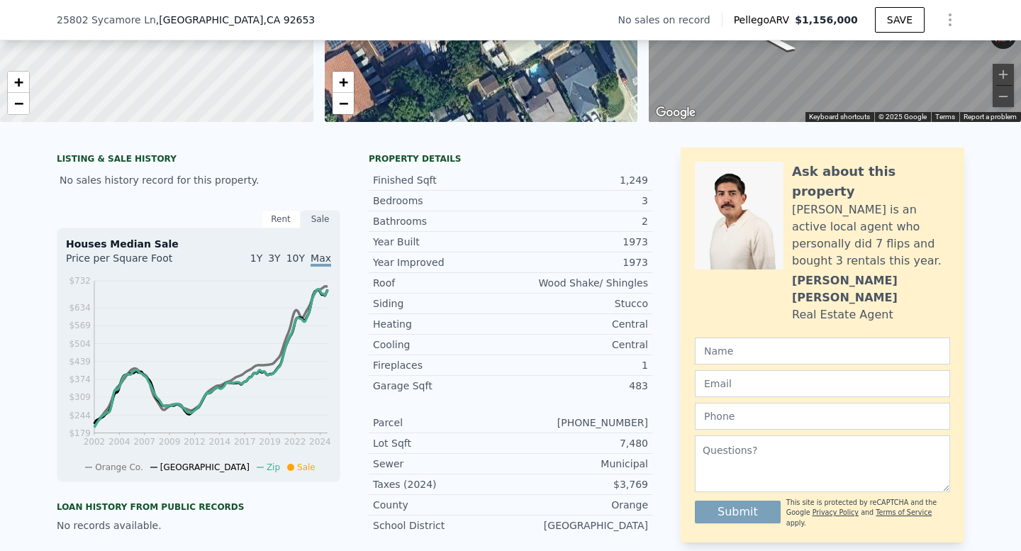
scroll to position [232, 0]
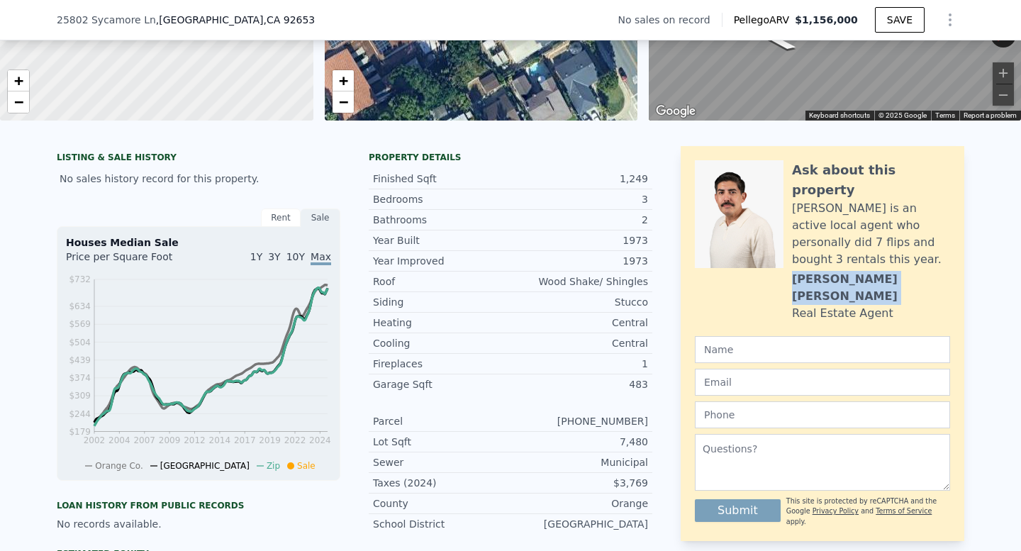
drag, startPoint x: 790, startPoint y: 242, endPoint x: 881, endPoint y: 247, distance: 90.9
click at [881, 247] on div "Ask about this property [PERSON_NAME] is an active local agent who personally d…" at bounding box center [822, 241] width 255 height 162
copy div "[PERSON_NAME]"
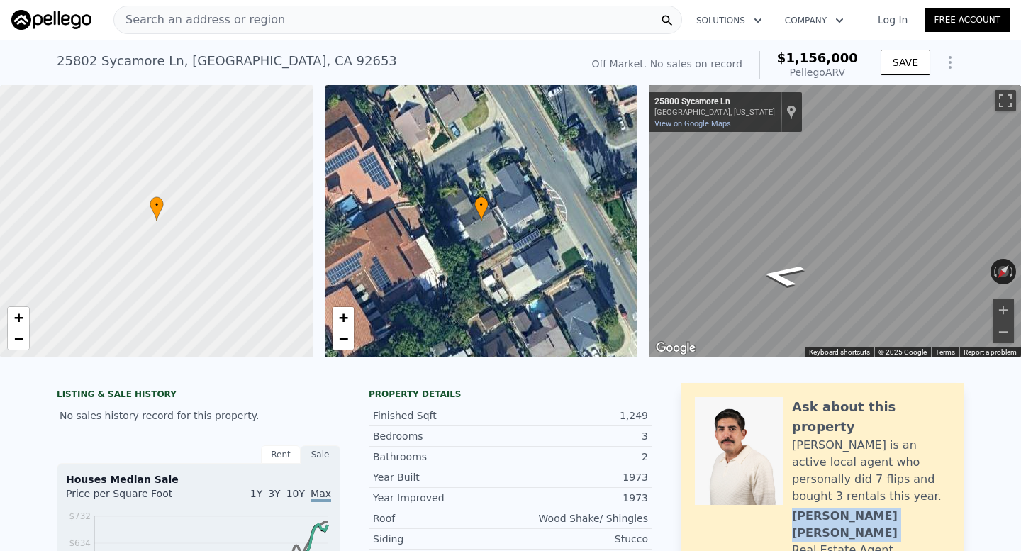
click at [230, 22] on span "Search an address or region" at bounding box center [199, 19] width 171 height 17
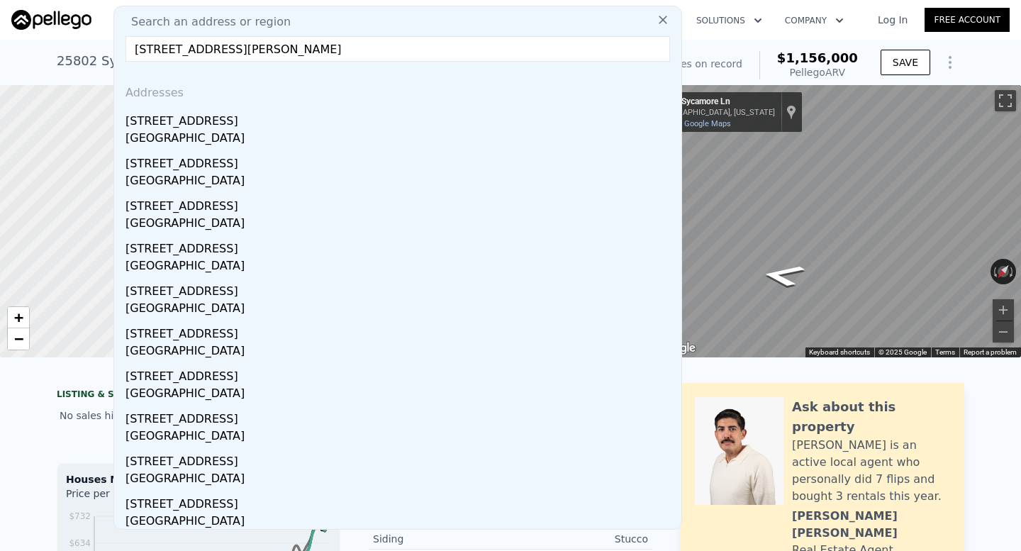
drag, startPoint x: 255, startPoint y: 53, endPoint x: 419, endPoint y: 53, distance: 164.5
click at [419, 53] on input "[STREET_ADDRESS][PERSON_NAME]" at bounding box center [397, 49] width 544 height 26
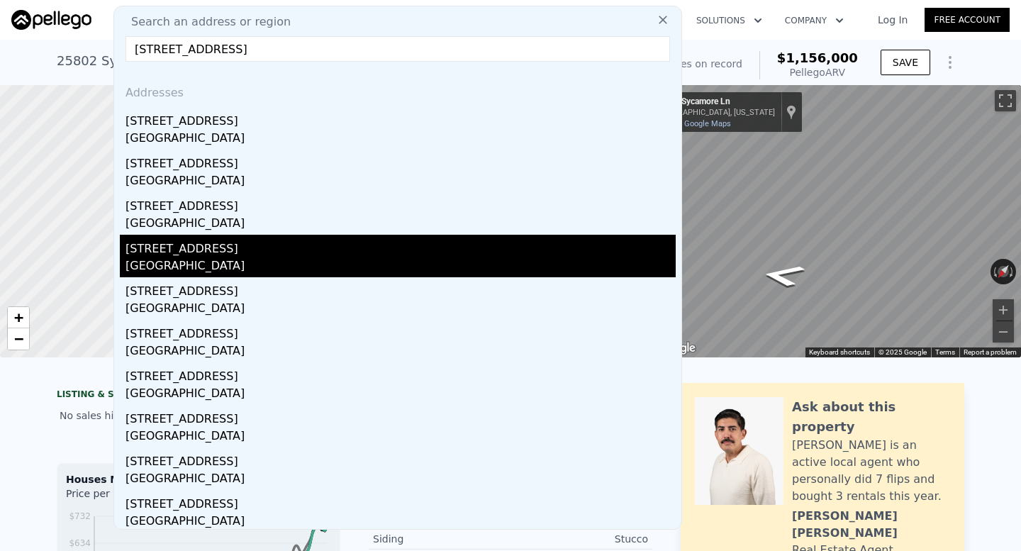
scroll to position [4, 0]
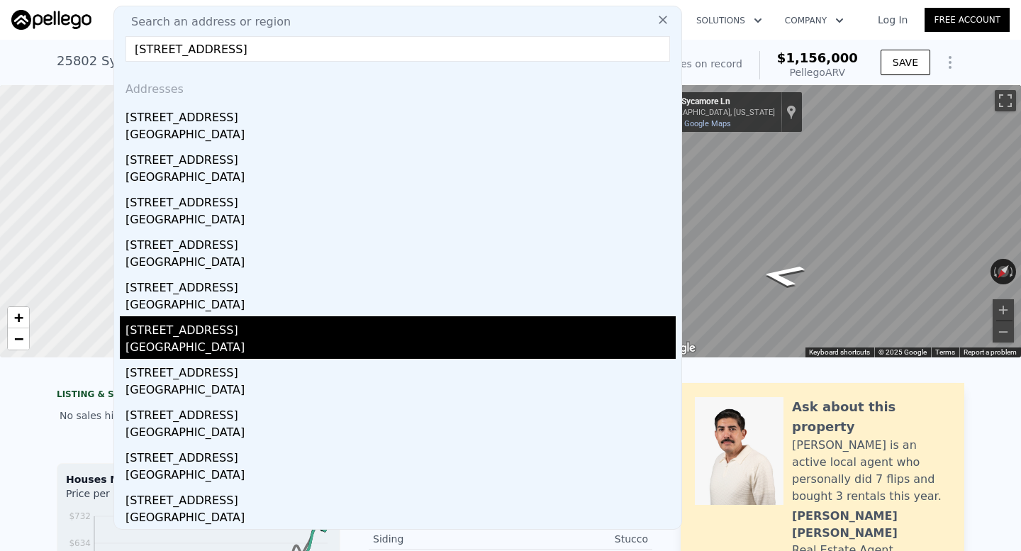
type input "[STREET_ADDRESS]"
click at [331, 354] on div "[GEOGRAPHIC_DATA]" at bounding box center [400, 349] width 550 height 20
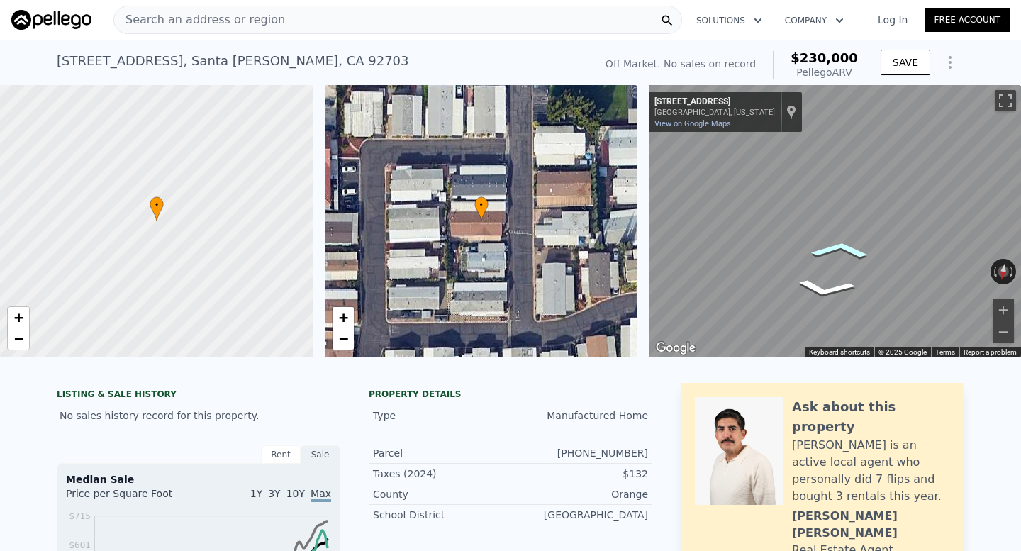
click at [835, 246] on icon "Go South, N Euclid St" at bounding box center [840, 250] width 91 height 26
click at [835, 246] on icon "Go South, N Euclid St" at bounding box center [848, 250] width 99 height 30
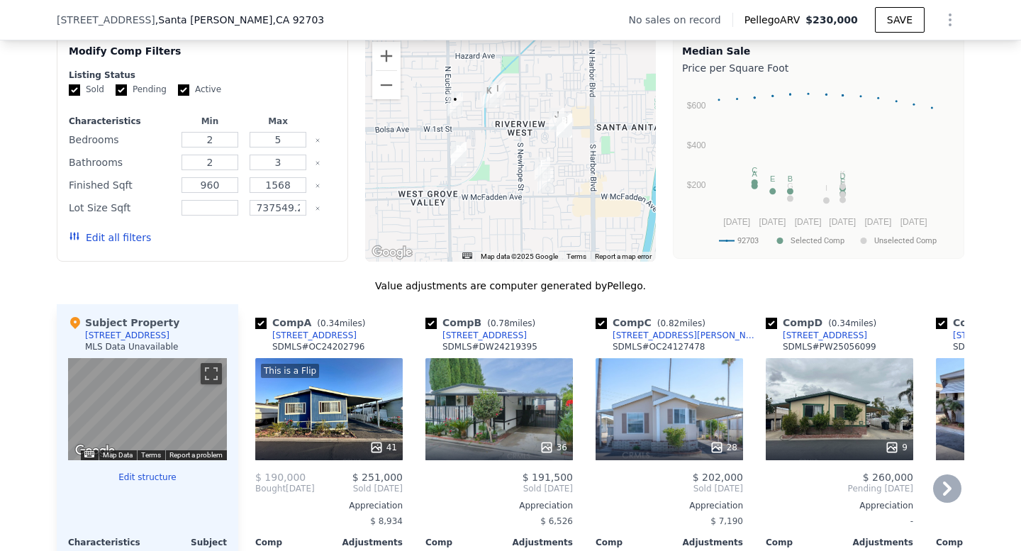
scroll to position [1108, 0]
